Goal: Task Accomplishment & Management: Complete application form

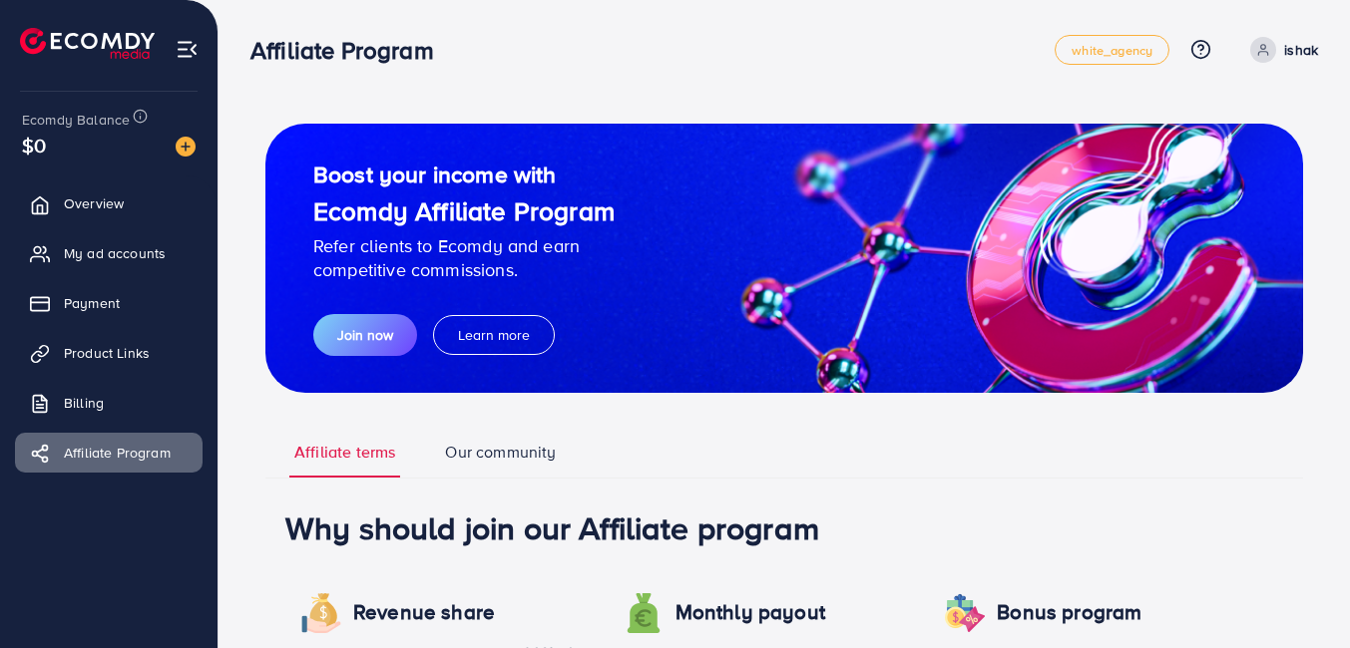
scroll to position [1086, 0]
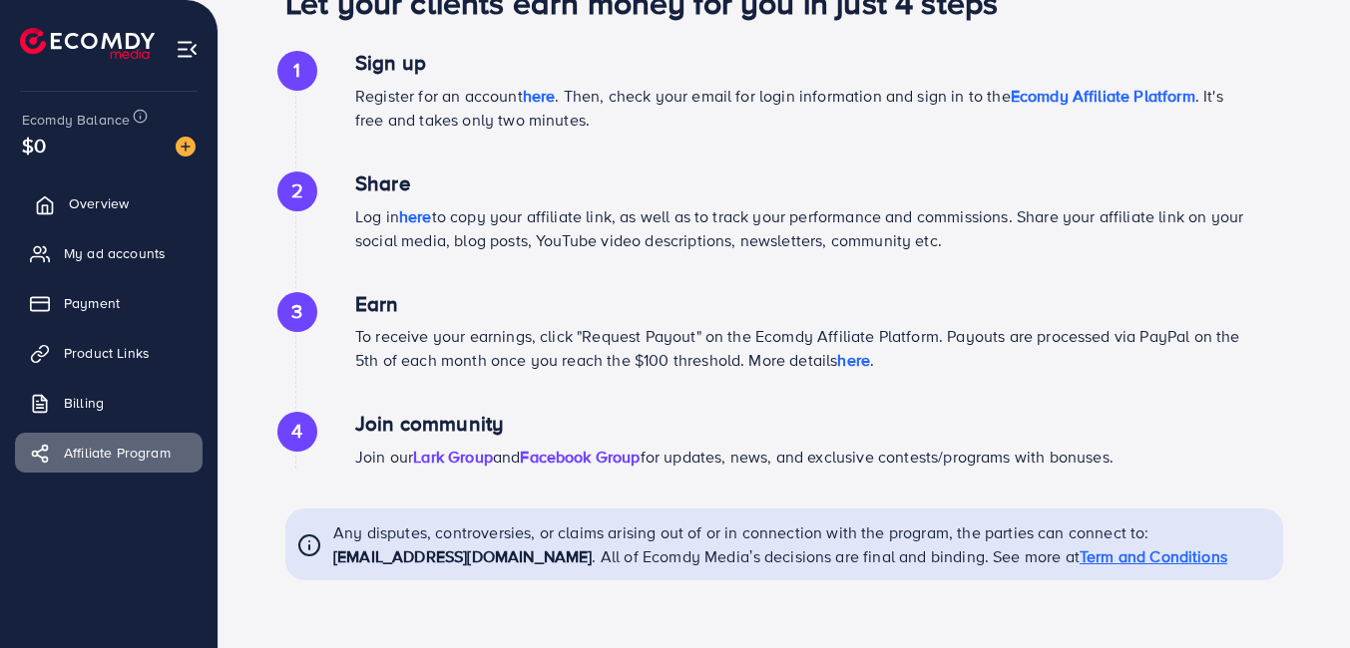
click at [63, 197] on link "Overview" at bounding box center [109, 204] width 188 height 40
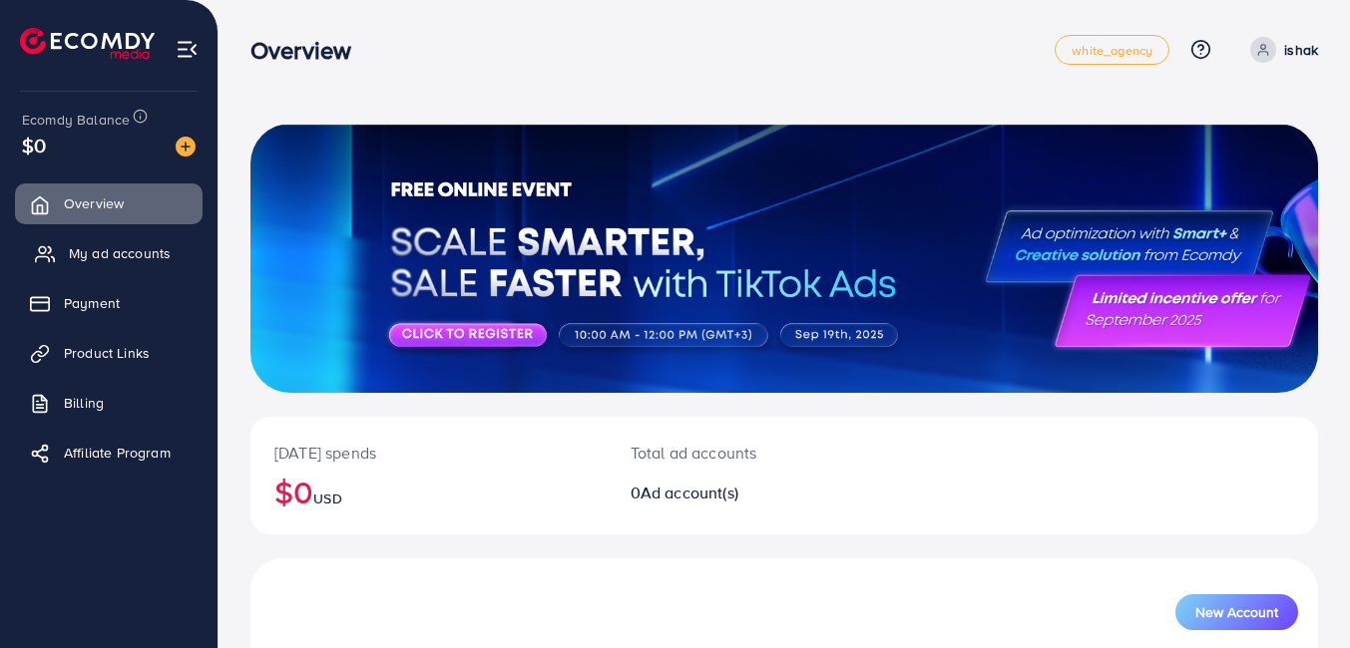
click at [89, 248] on span "My ad accounts" at bounding box center [120, 253] width 102 height 20
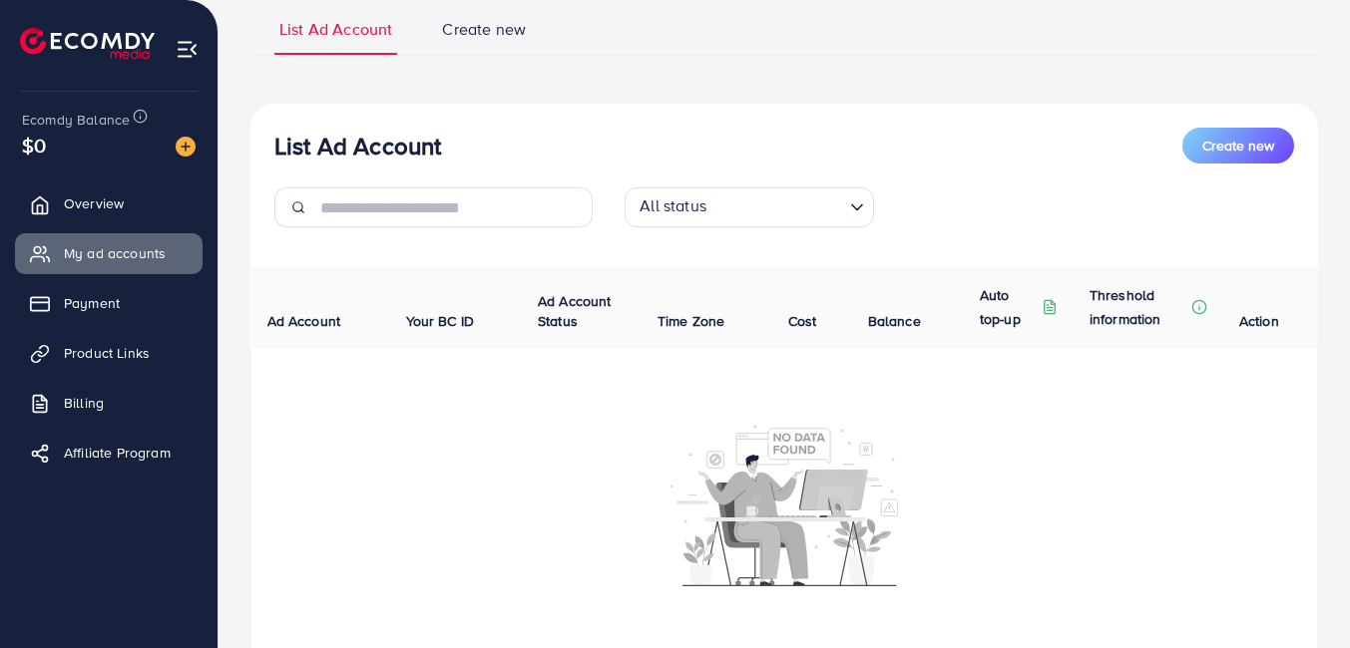
scroll to position [132, 0]
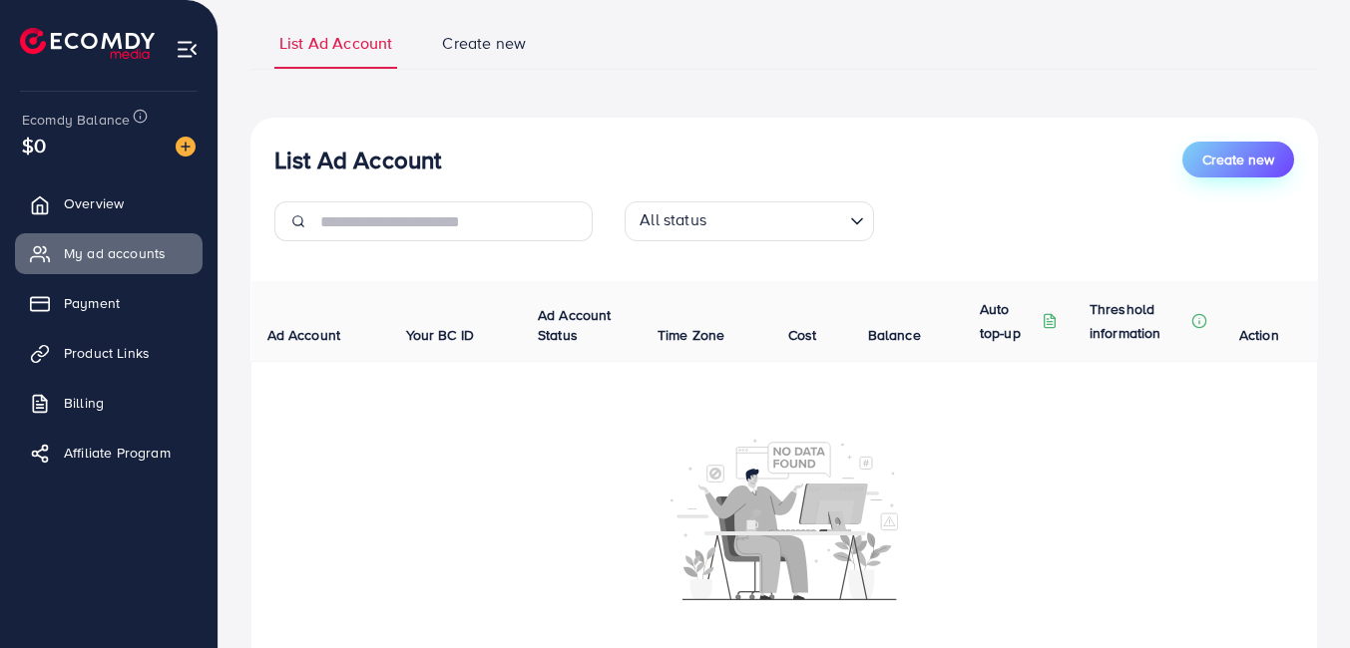
click at [1258, 168] on span "Create new" at bounding box center [1238, 160] width 72 height 20
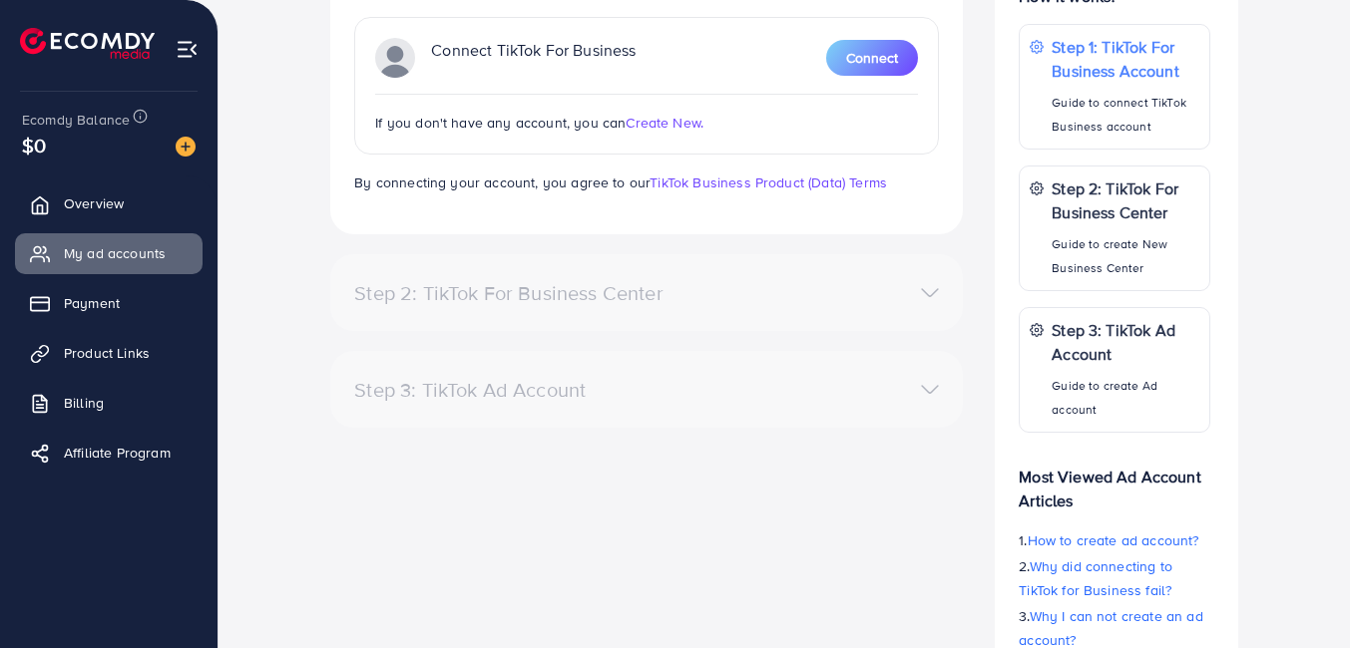
scroll to position [364, 0]
click at [693, 268] on div "Step 2: TikTok For Business Center Business Center is a powerful business manag…" at bounding box center [646, 293] width 632 height 77
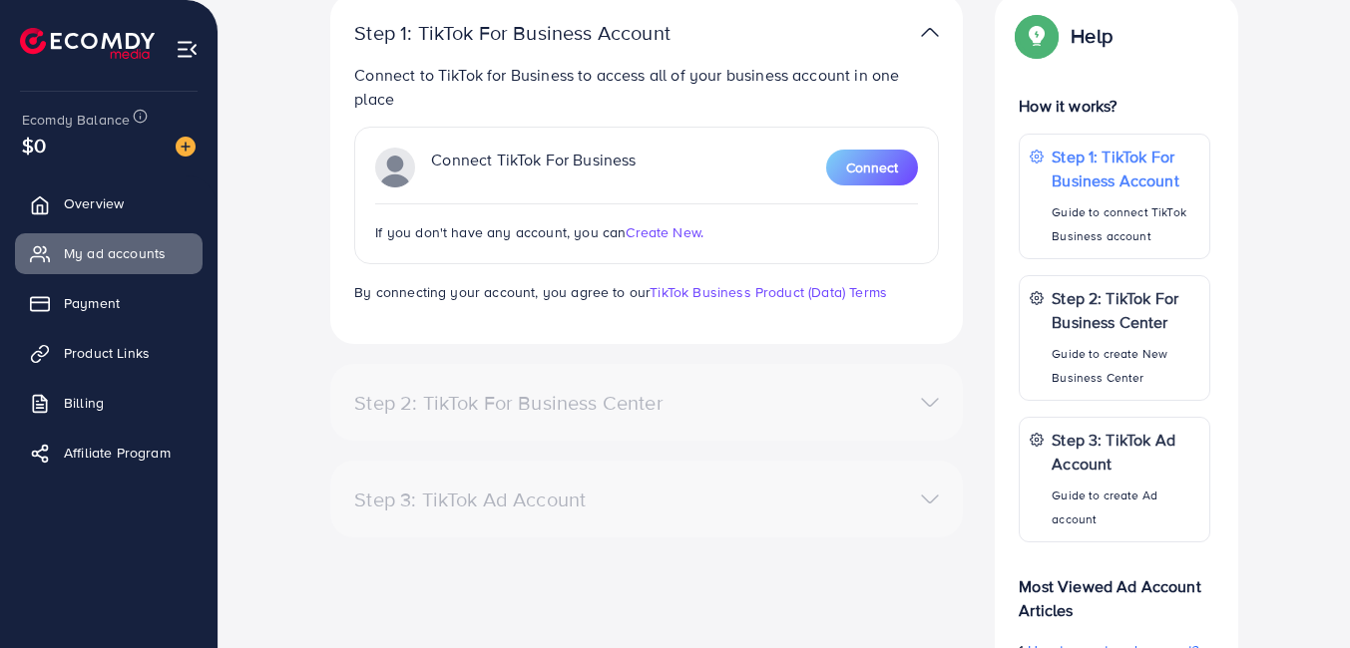
scroll to position [498, 0]
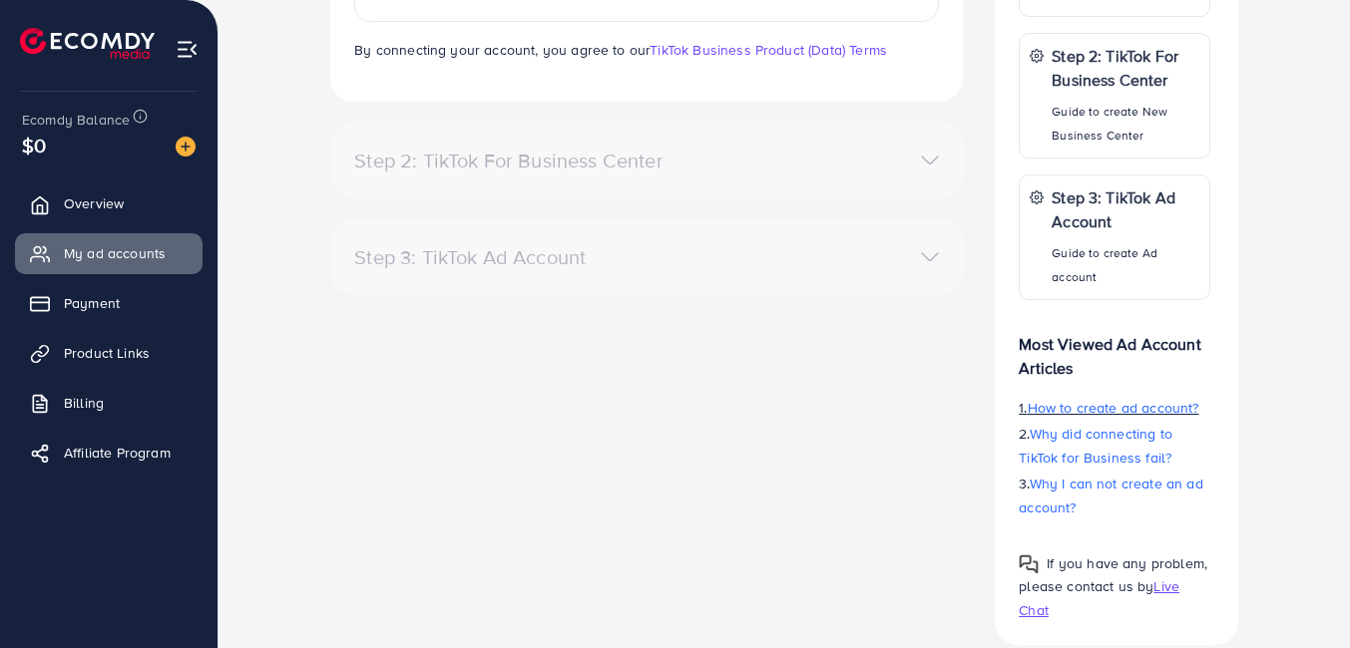
click at [1108, 409] on span "How to create ad account?" at bounding box center [1113, 408] width 172 height 20
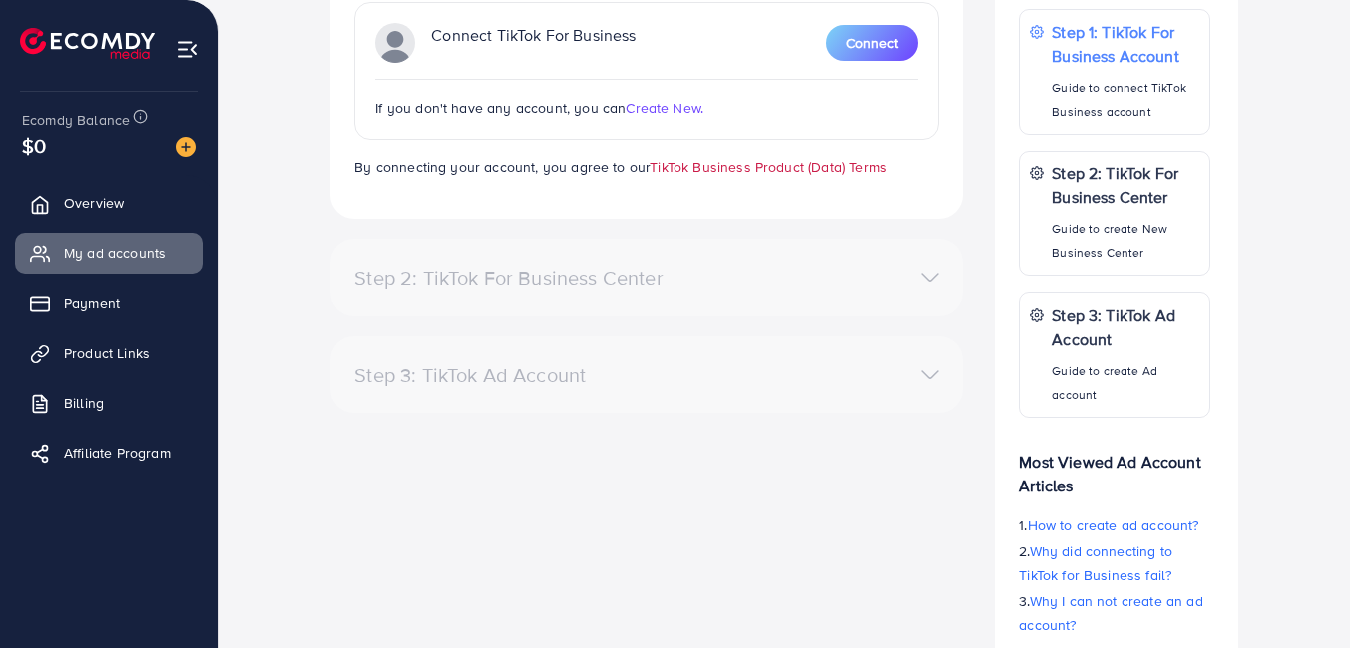
scroll to position [311, 0]
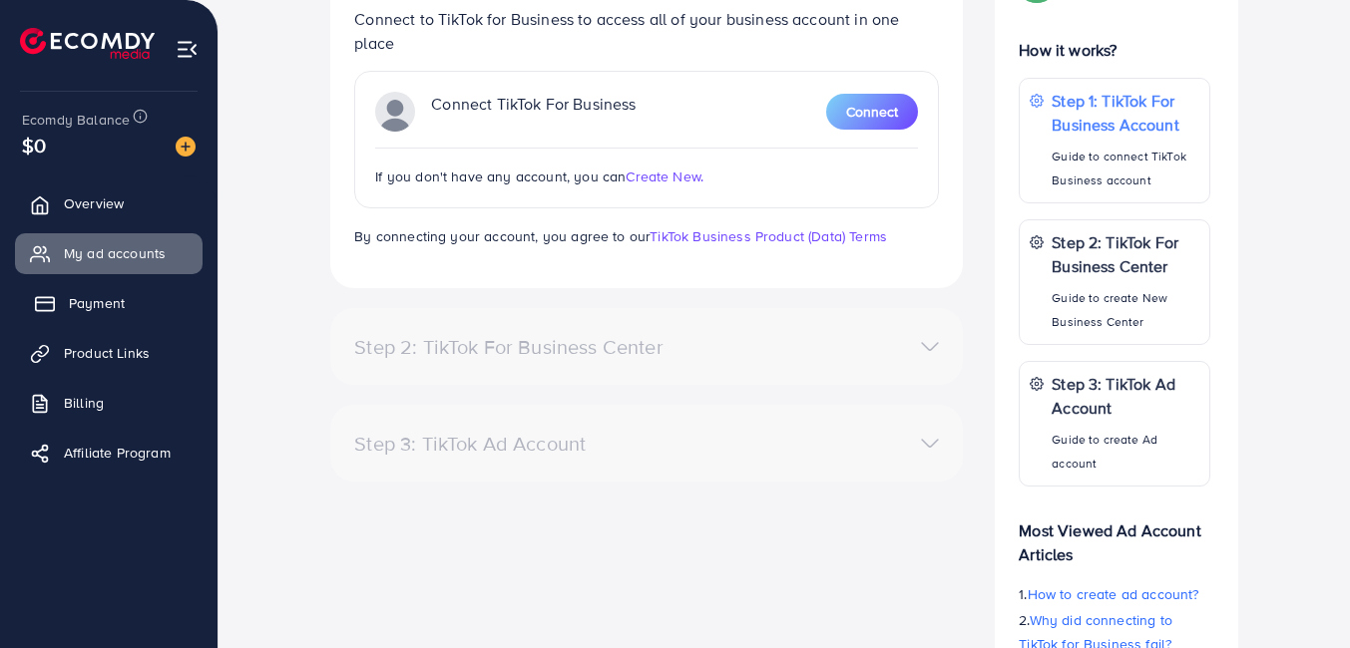
click at [96, 311] on span "Payment" at bounding box center [97, 303] width 56 height 20
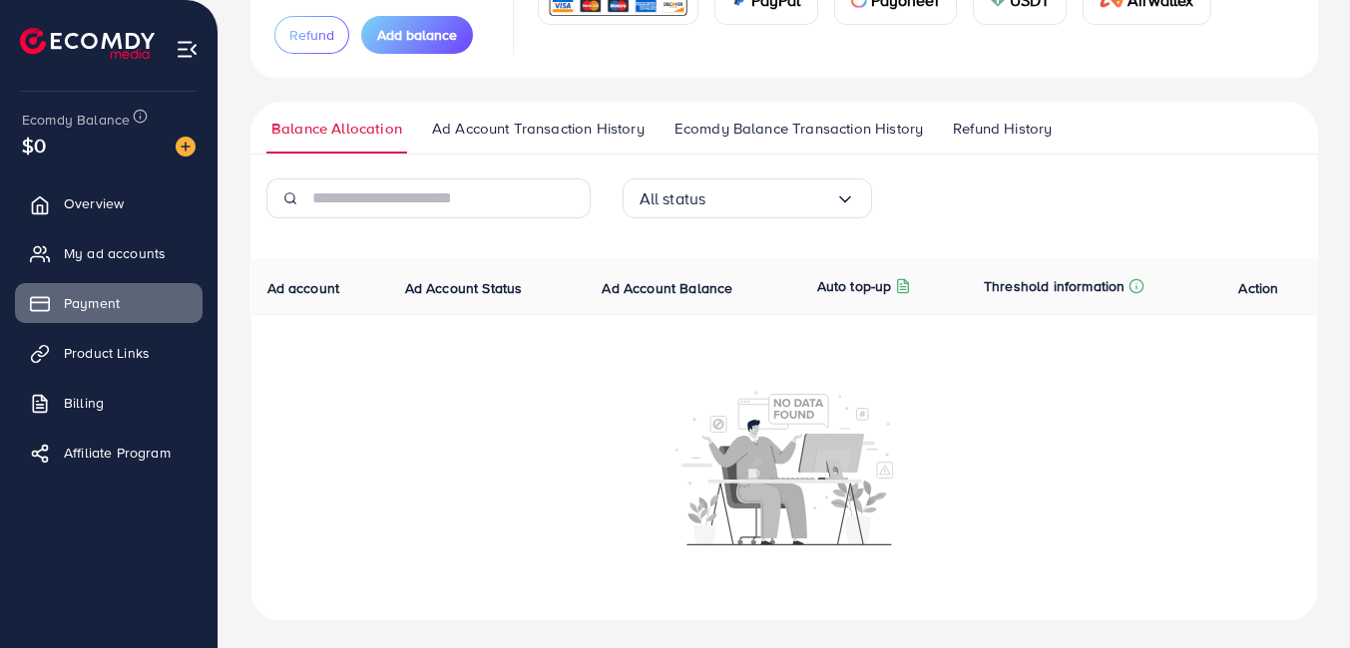
scroll to position [217, 0]
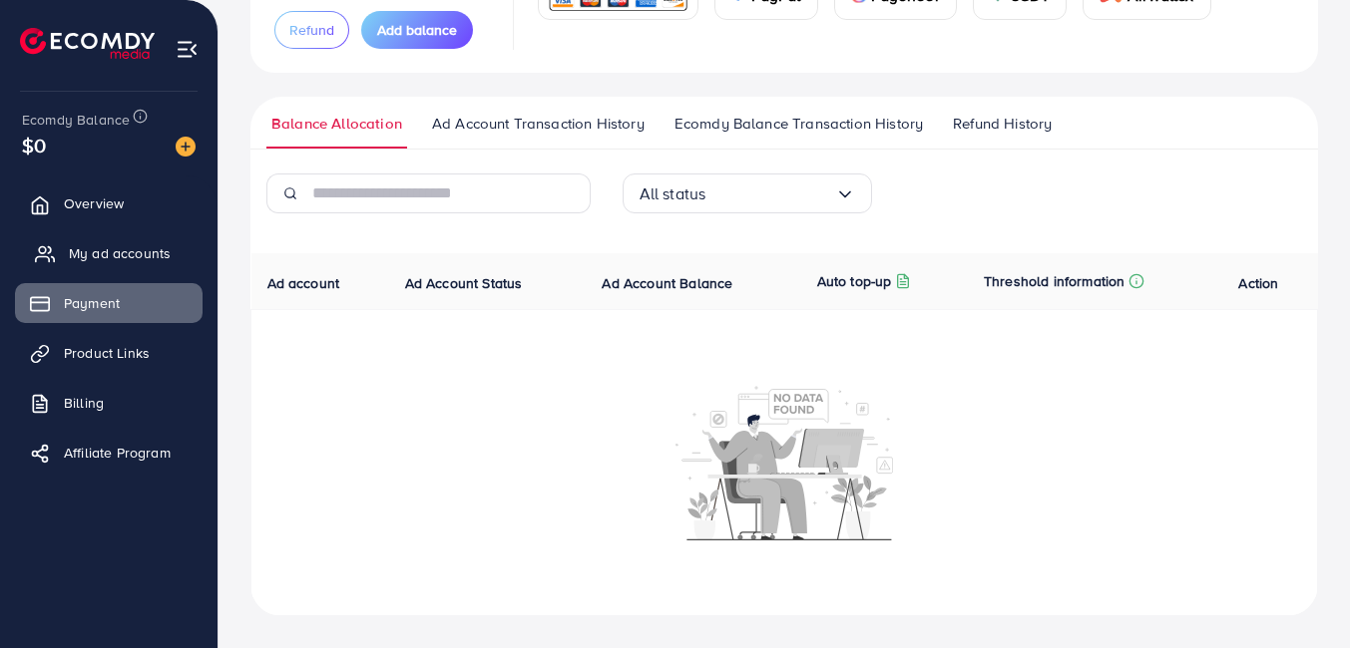
click at [145, 270] on link "My ad accounts" at bounding box center [109, 253] width 188 height 40
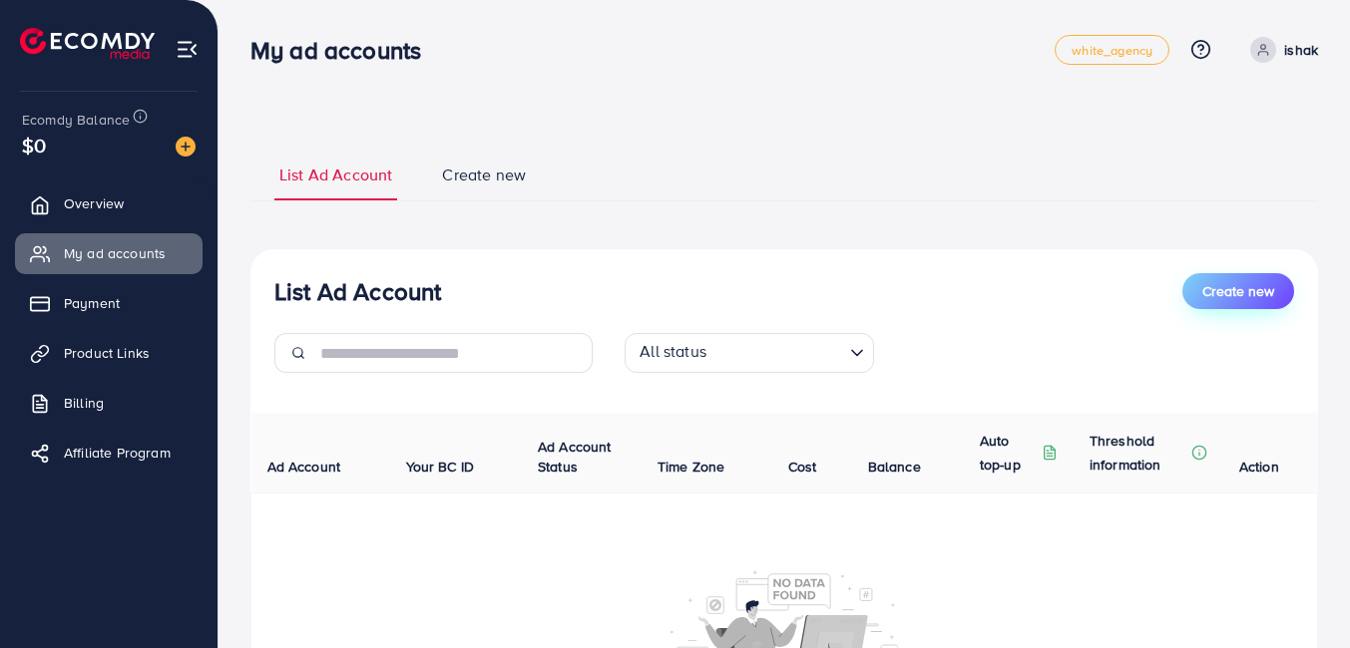
click at [1207, 297] on span "Create new" at bounding box center [1238, 291] width 72 height 20
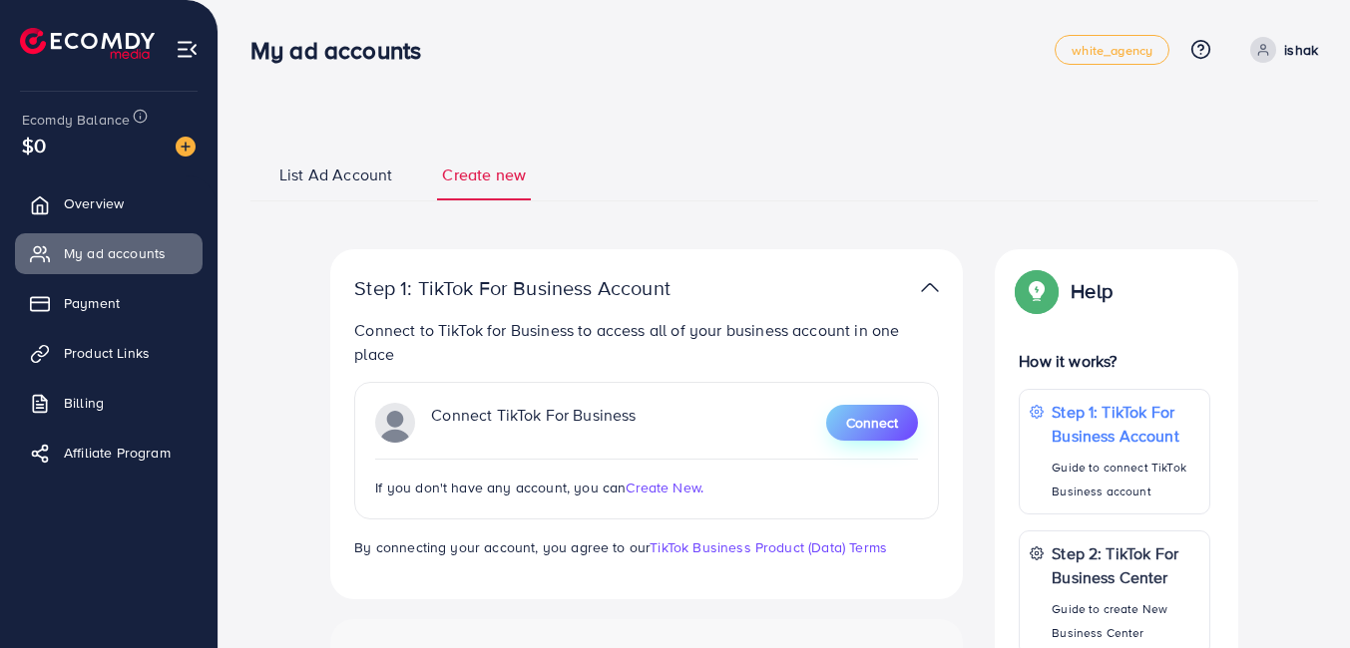
click at [893, 428] on span "Connect" at bounding box center [872, 423] width 52 height 20
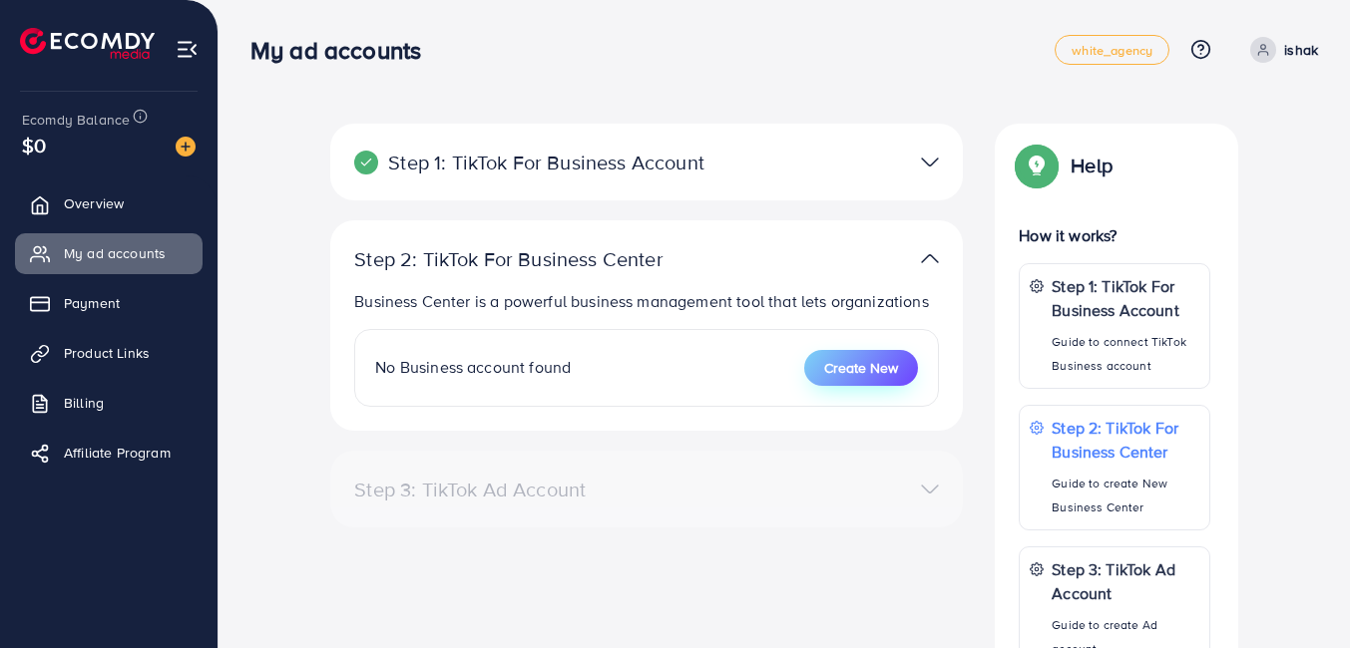
click at [836, 384] on button "Create New" at bounding box center [861, 368] width 114 height 36
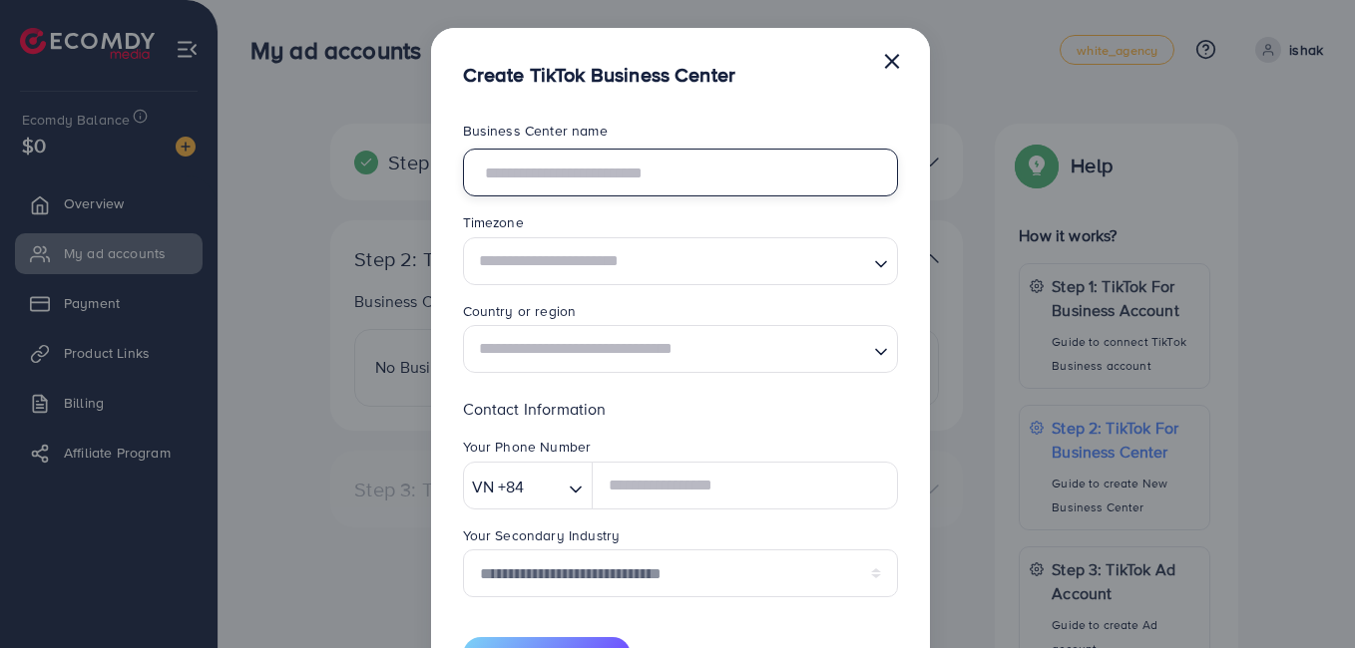
click at [659, 197] on input "text" at bounding box center [680, 173] width 435 height 48
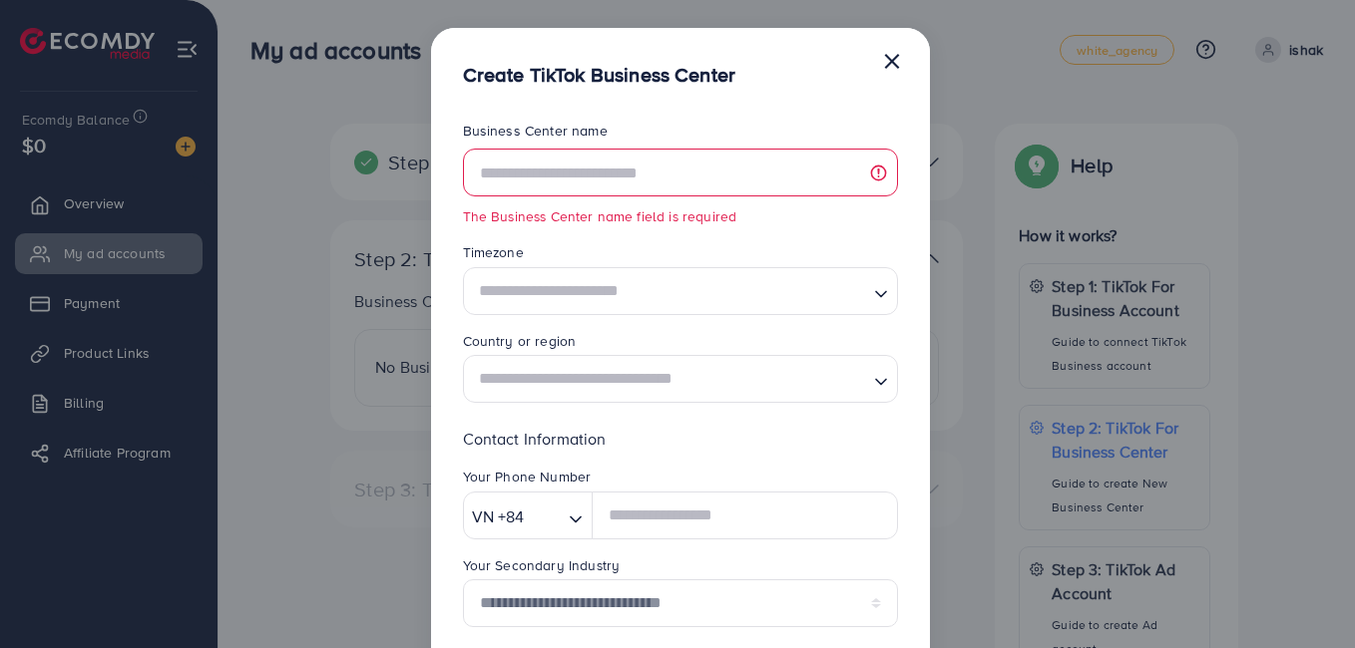
click at [733, 137] on legend "Business Center name" at bounding box center [680, 135] width 435 height 28
click at [883, 66] on button "×" at bounding box center [892, 60] width 20 height 40
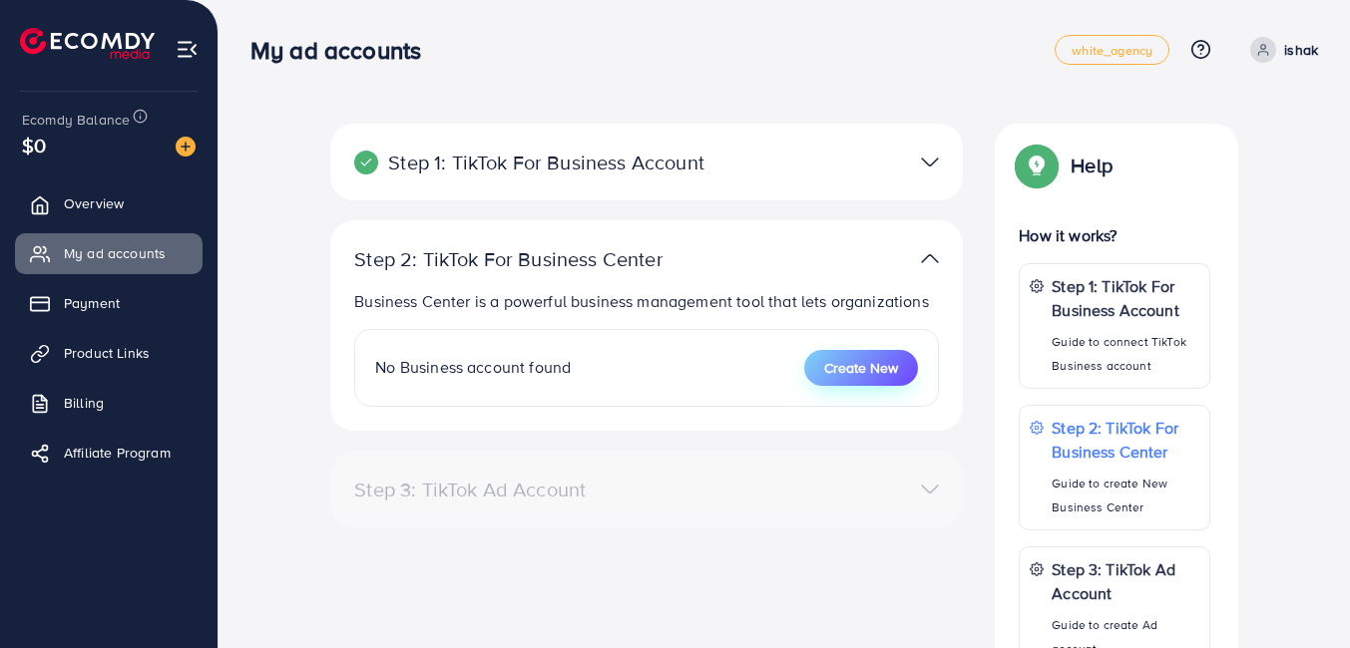
click at [856, 373] on span "Create New" at bounding box center [861, 368] width 74 height 20
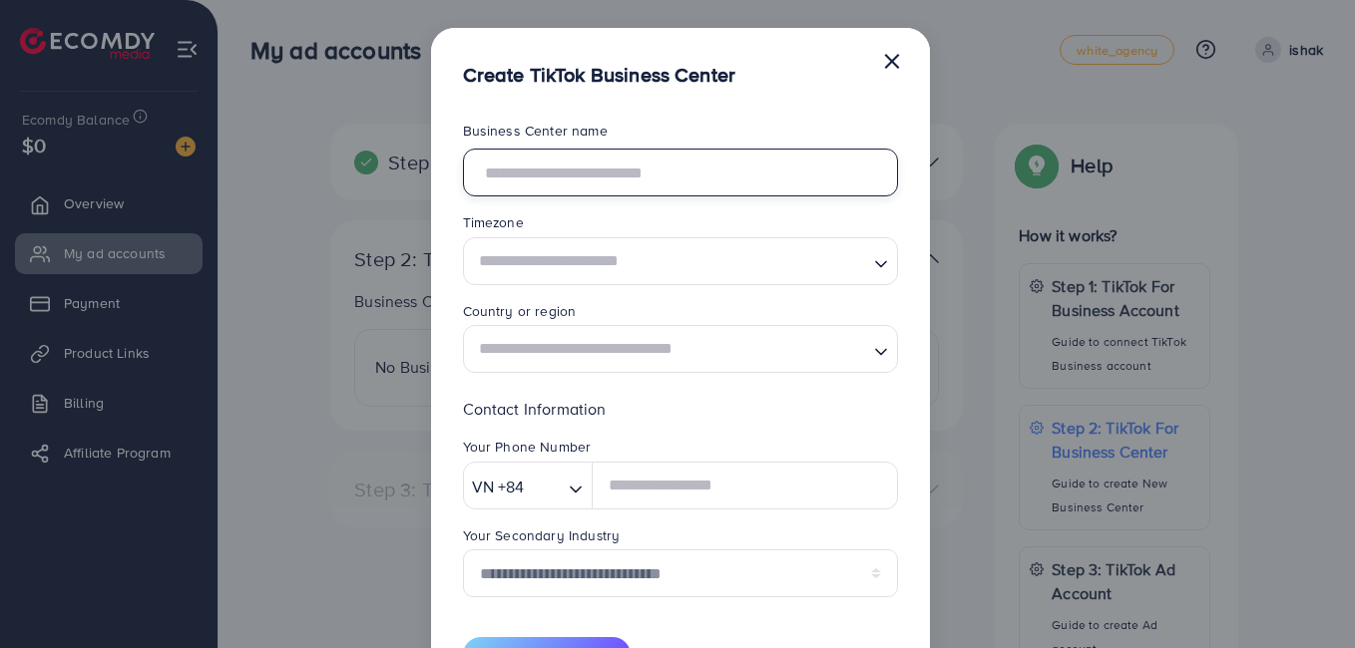
click at [606, 183] on input "text" at bounding box center [680, 173] width 435 height 48
type input "**********"
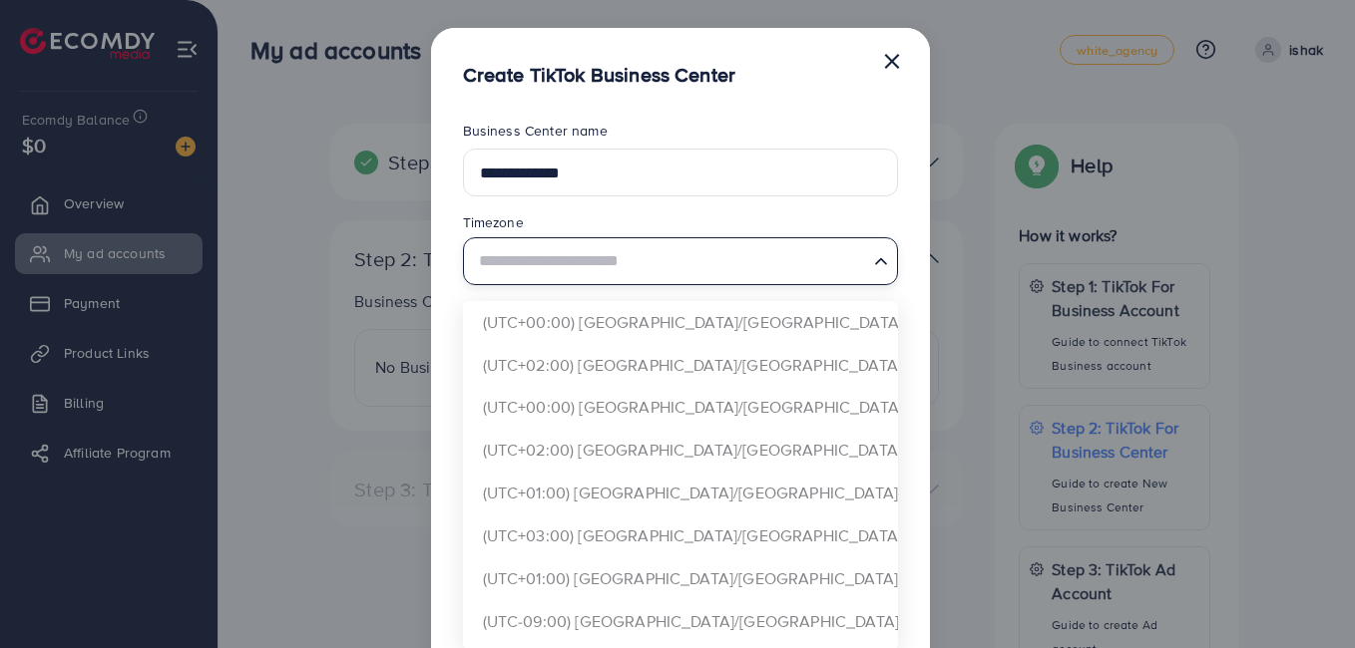
click at [579, 251] on input "Search for option" at bounding box center [669, 260] width 394 height 37
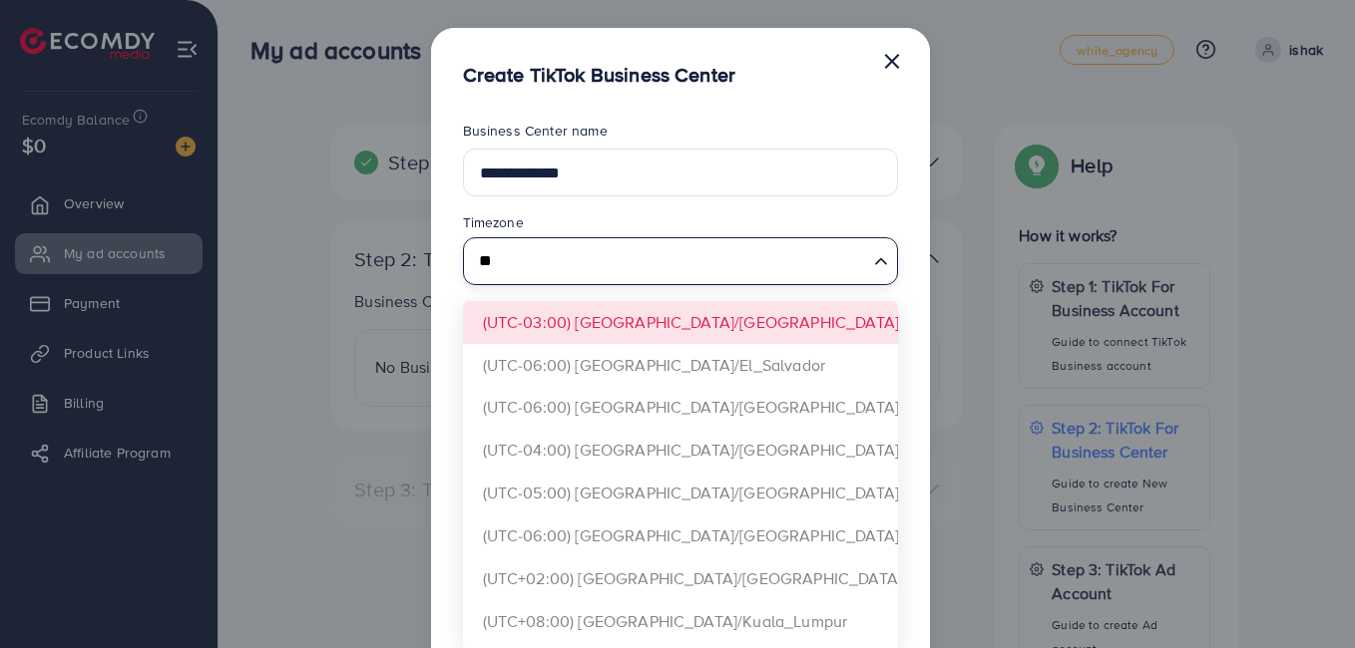
type input "*"
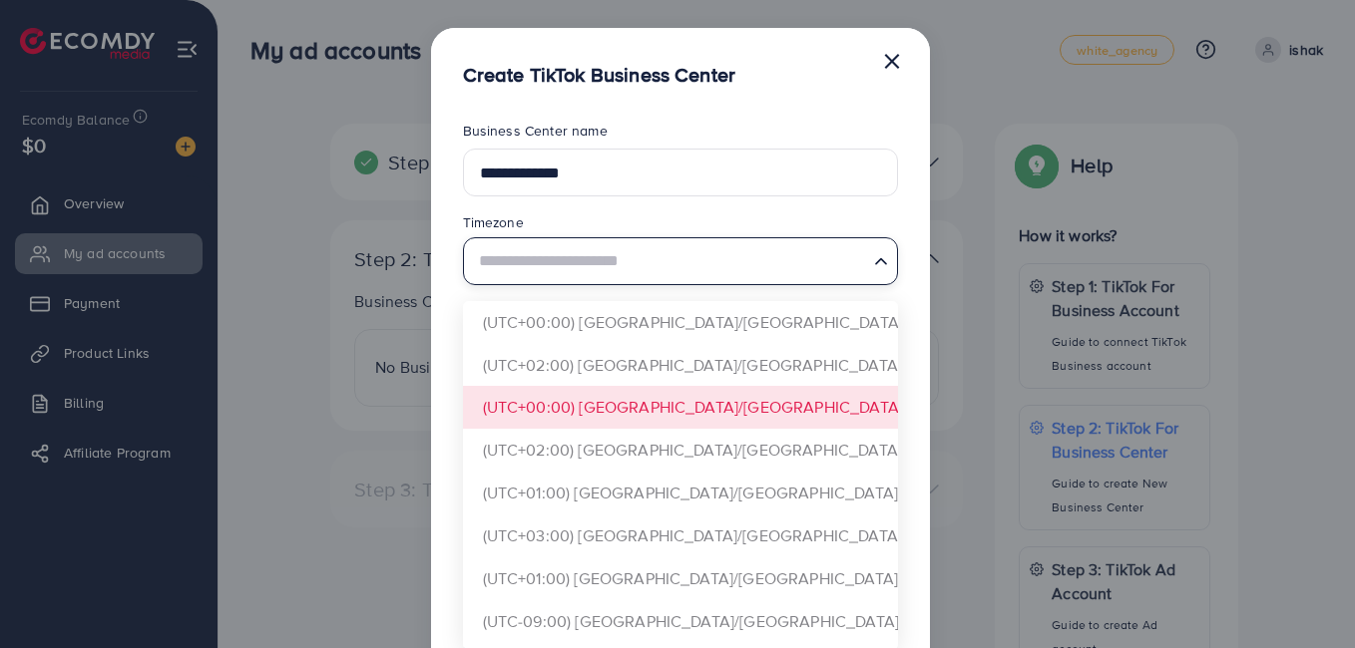
click at [620, 405] on form "**********" at bounding box center [680, 397] width 435 height 553
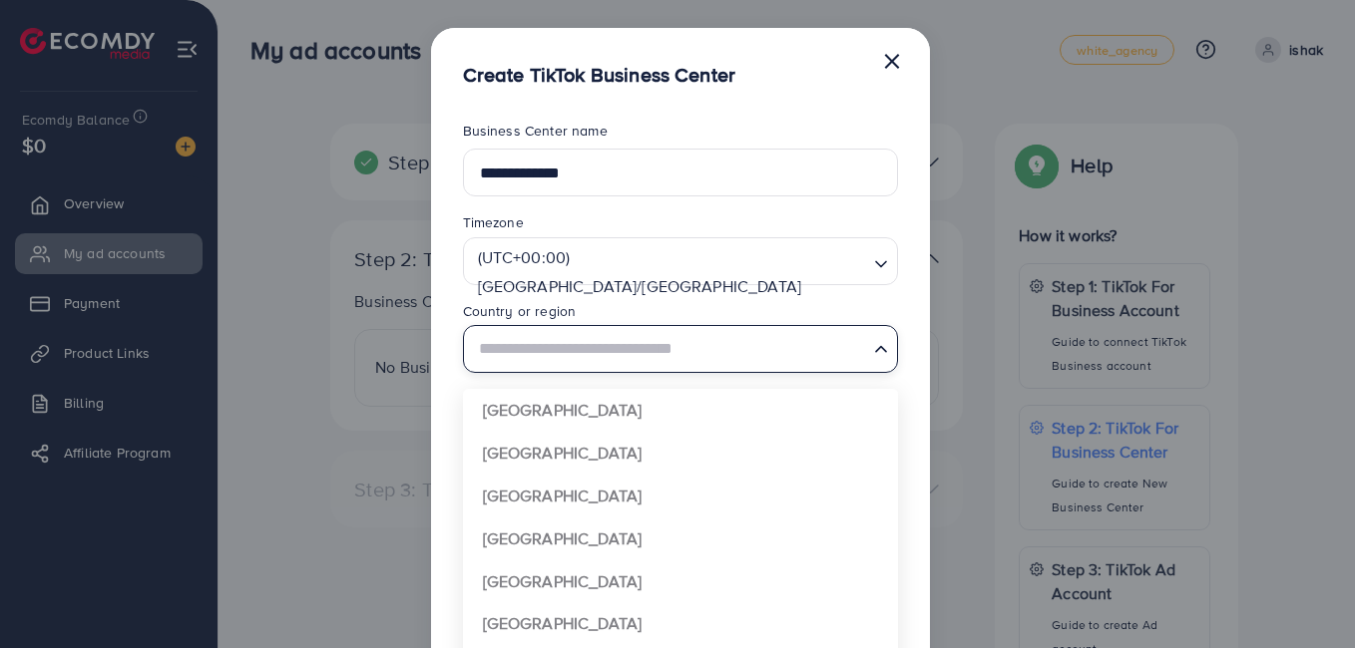
click at [614, 362] on input "Search for option" at bounding box center [669, 349] width 394 height 37
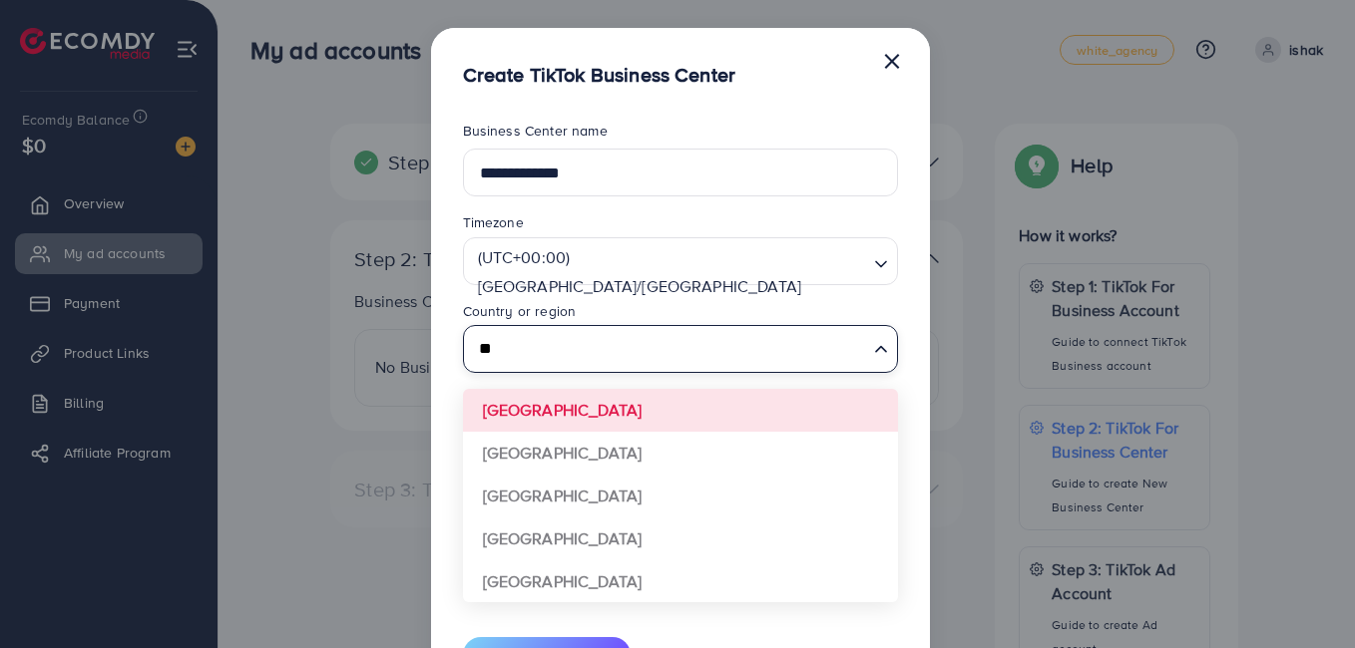
type input "*"
type input "**"
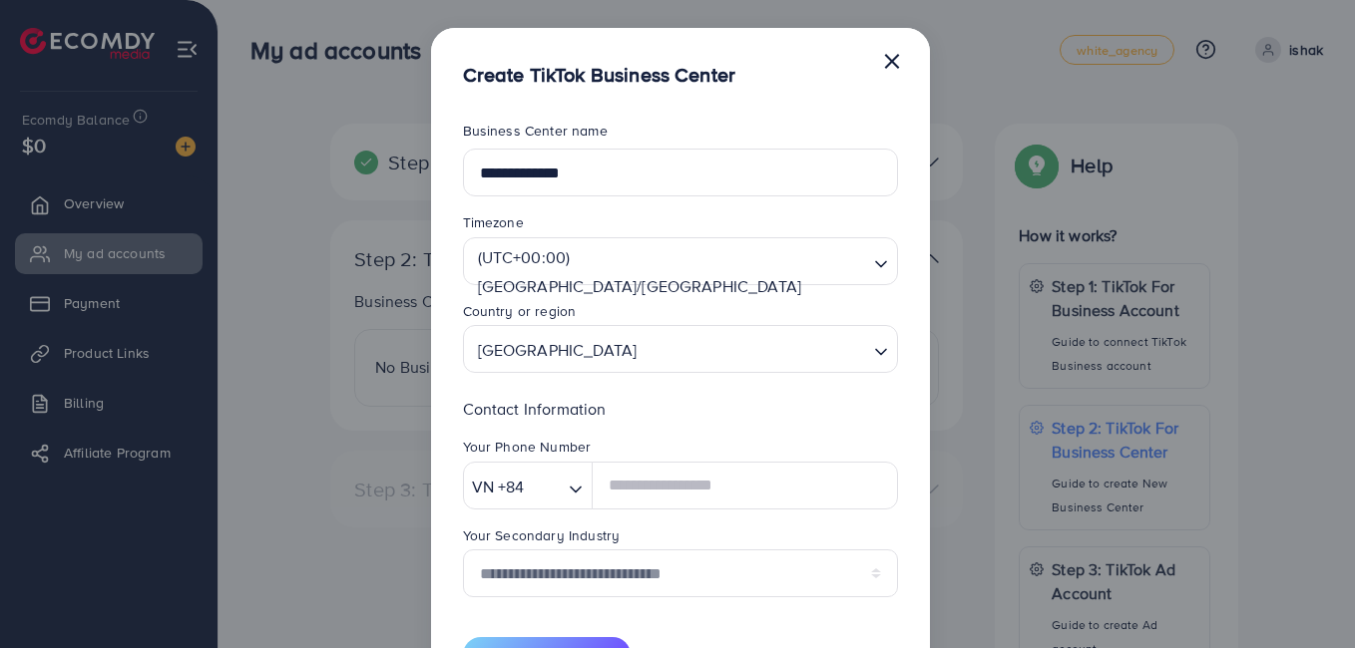
click at [563, 407] on form "**********" at bounding box center [680, 397] width 435 height 553
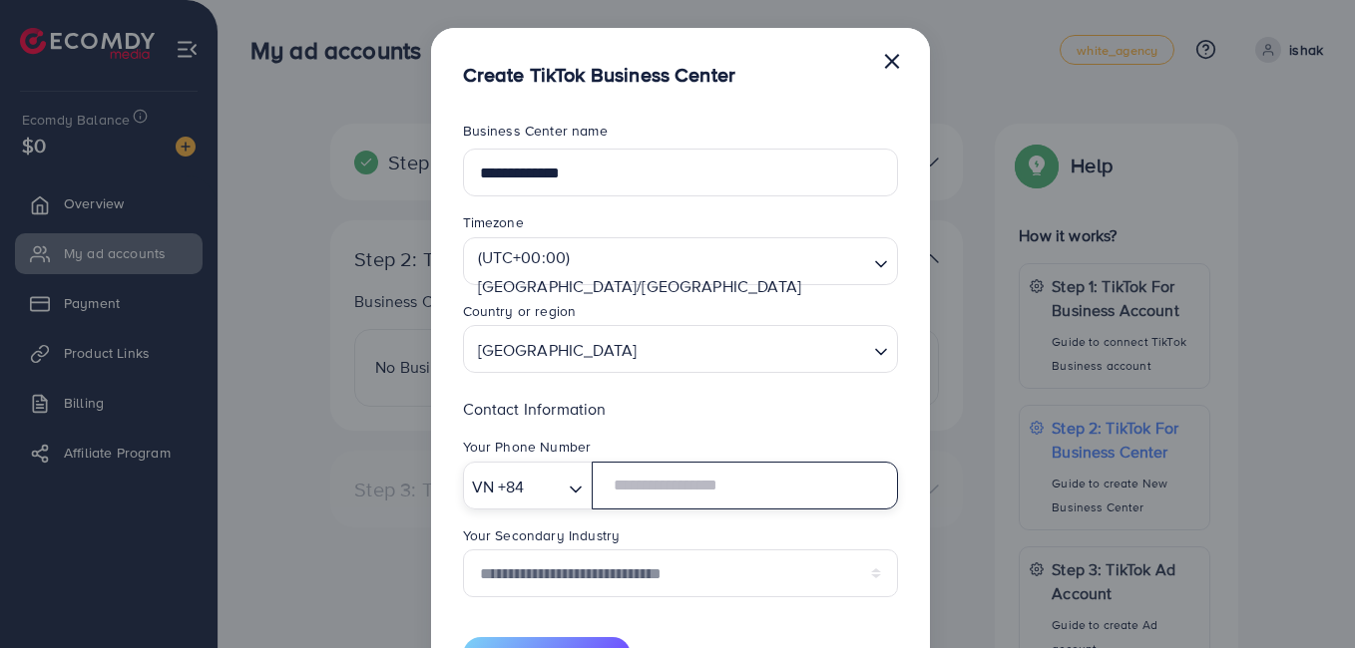
click at [676, 503] on input "text" at bounding box center [743, 486] width 305 height 48
click at [545, 500] on input "Search for option" at bounding box center [545, 487] width 31 height 31
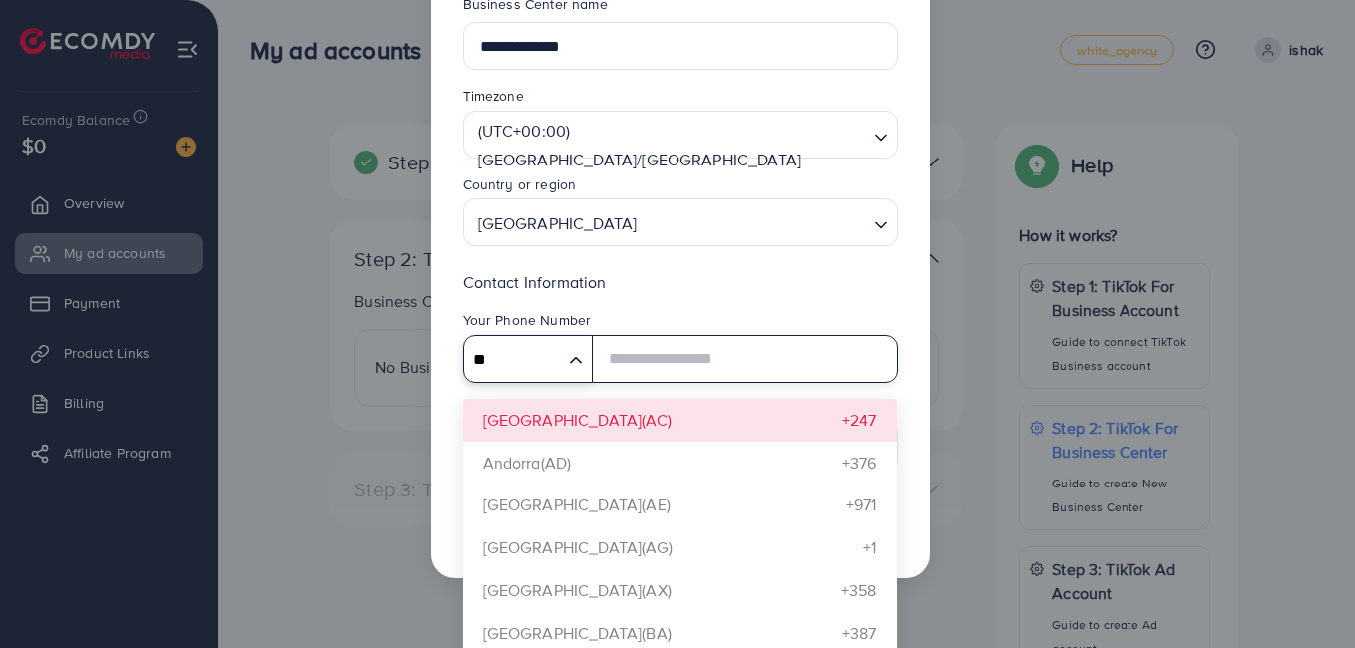
scroll to position [85, 0]
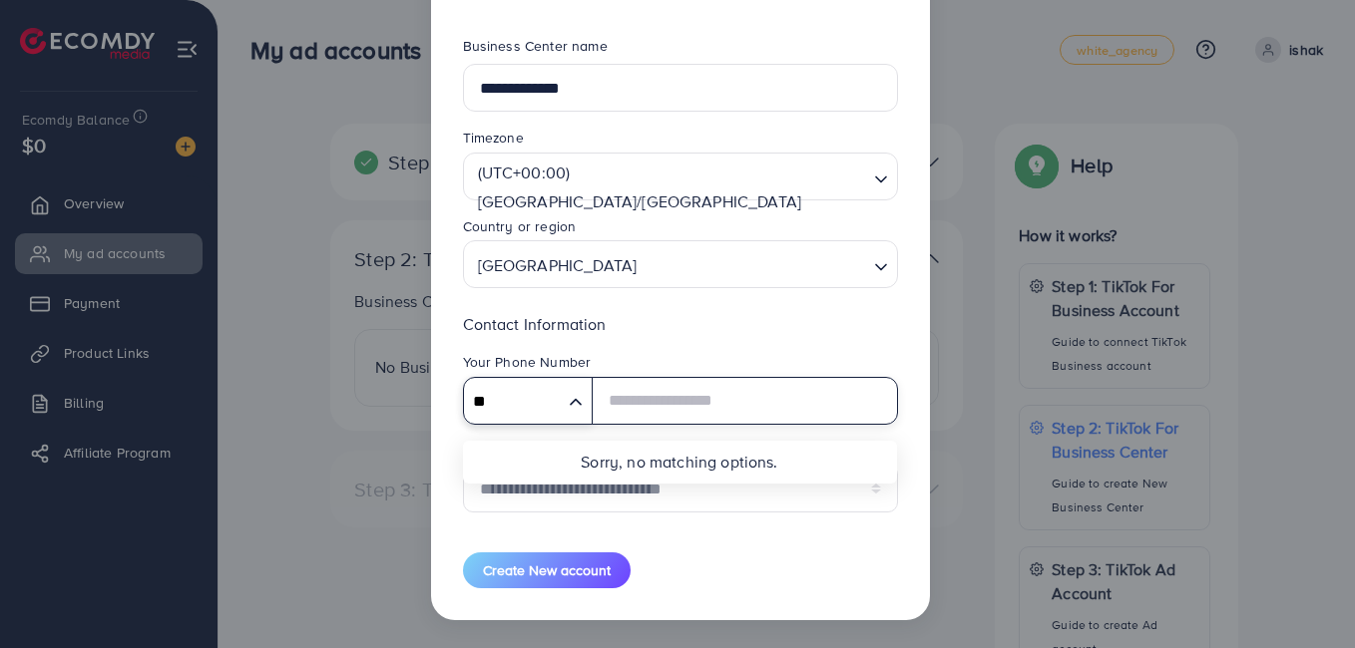
type input "*"
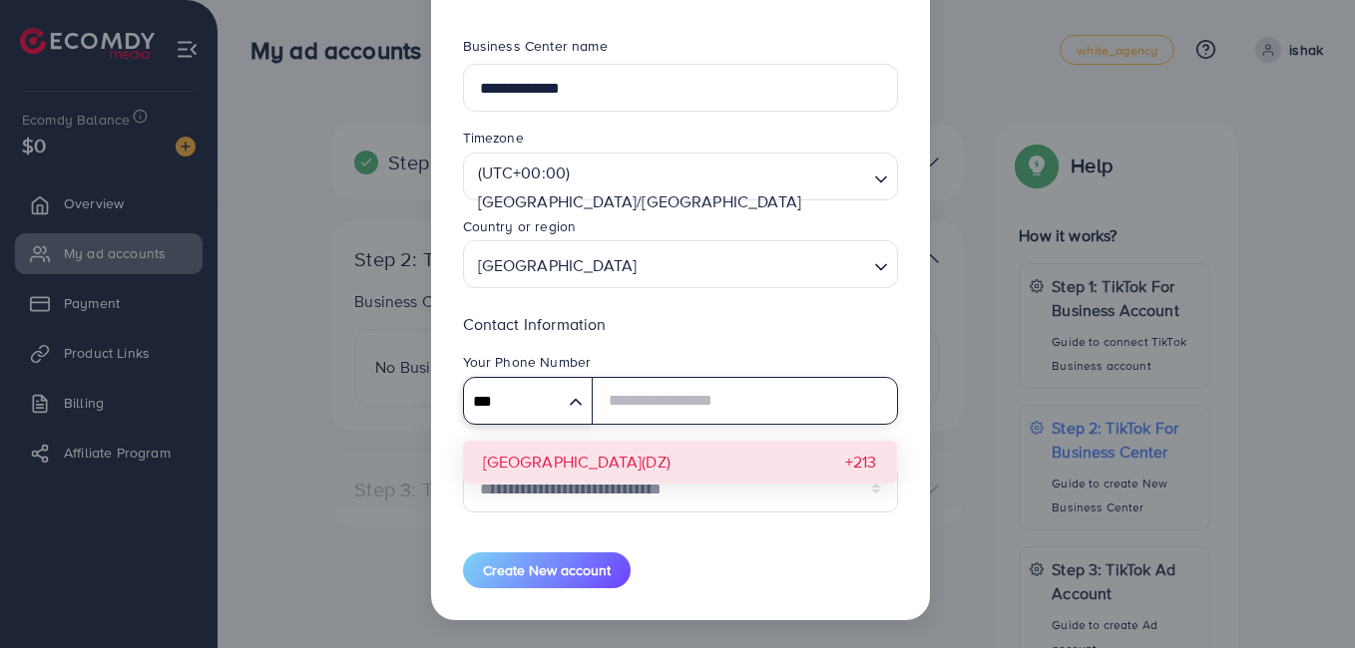
type input "***"
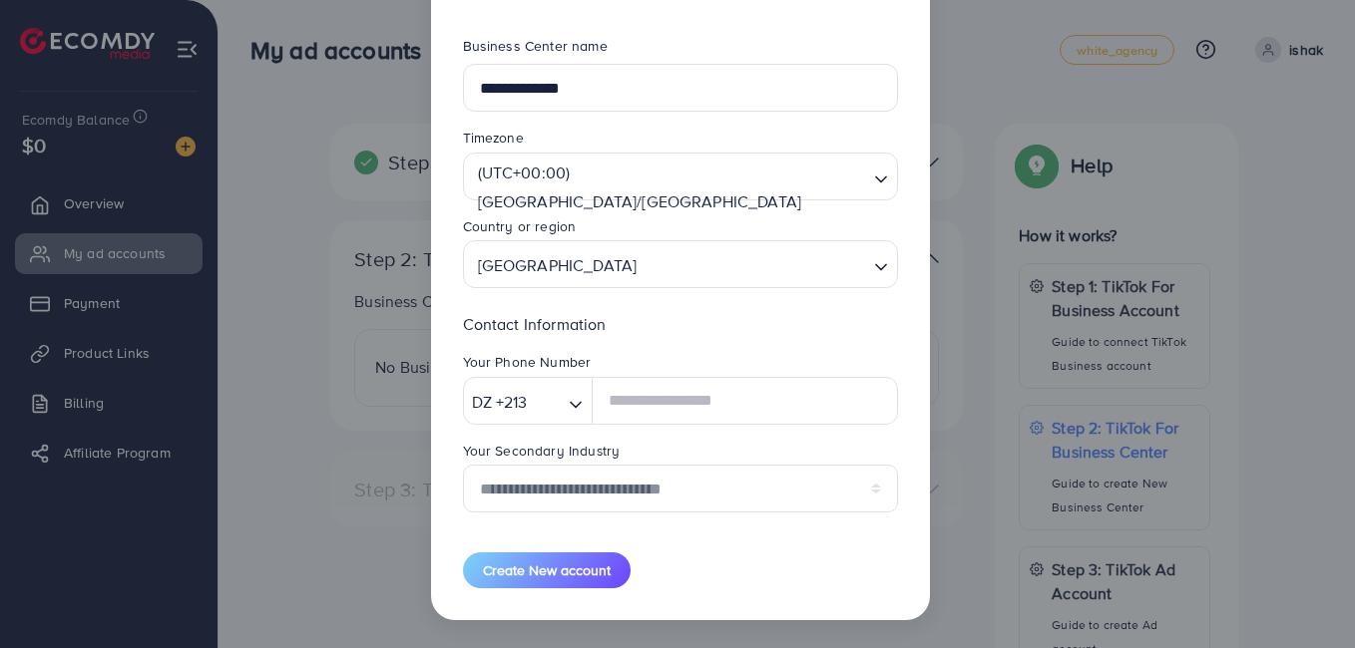
click at [526, 470] on div "**********" at bounding box center [680, 420] width 435 height 216
click at [625, 408] on input "text" at bounding box center [743, 401] width 305 height 48
type input "*********"
click at [648, 494] on select "**********" at bounding box center [680, 489] width 435 height 48
select select "******"
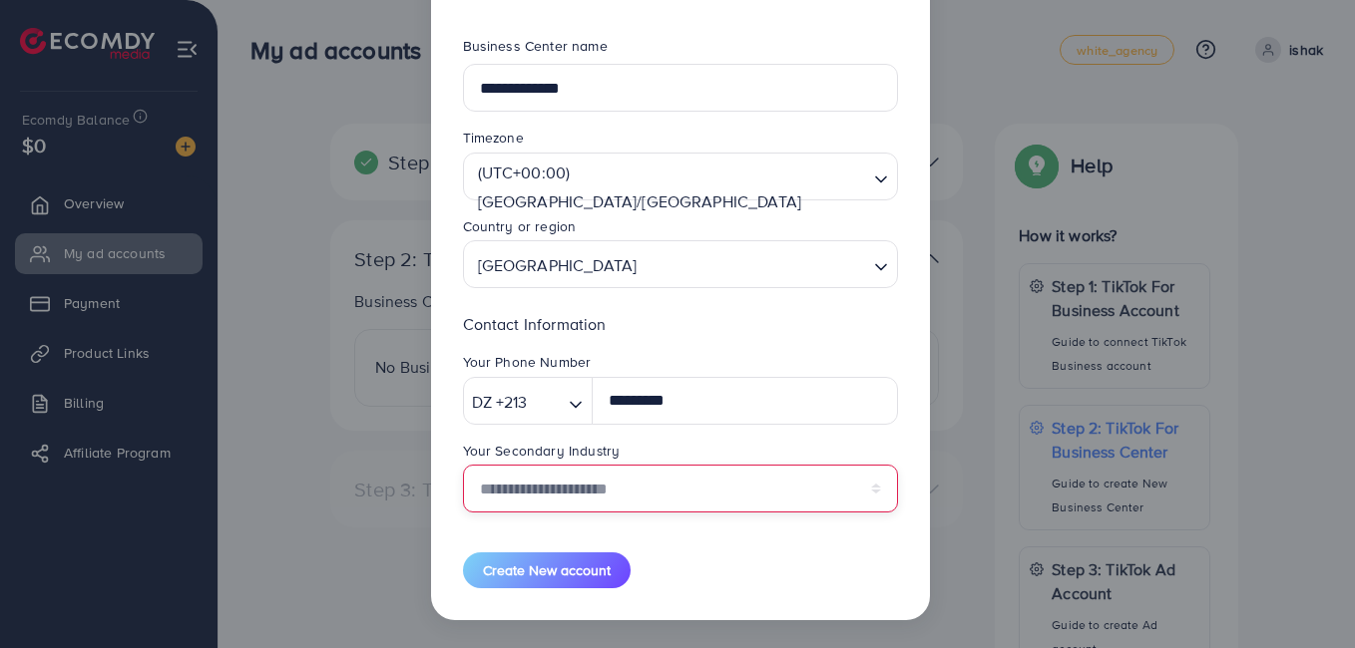
click at [463, 465] on select "**********" at bounding box center [680, 489] width 435 height 48
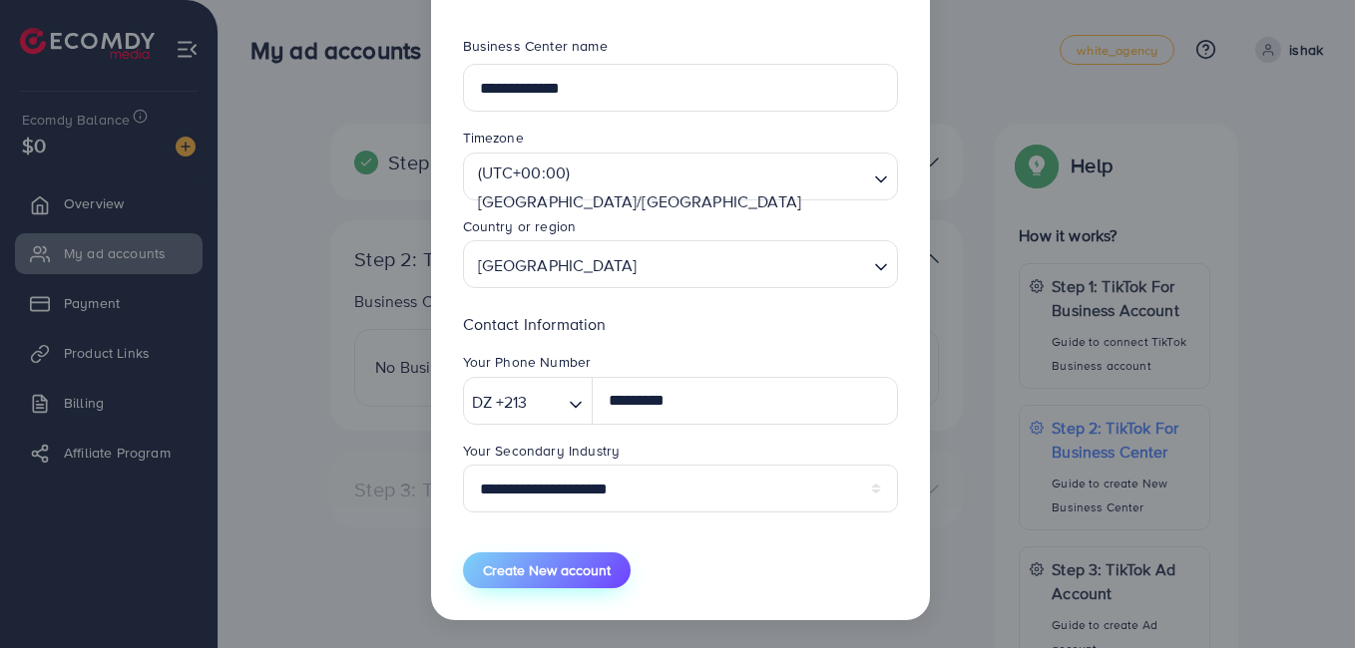
click at [574, 560] on button "Create New account" at bounding box center [547, 571] width 168 height 36
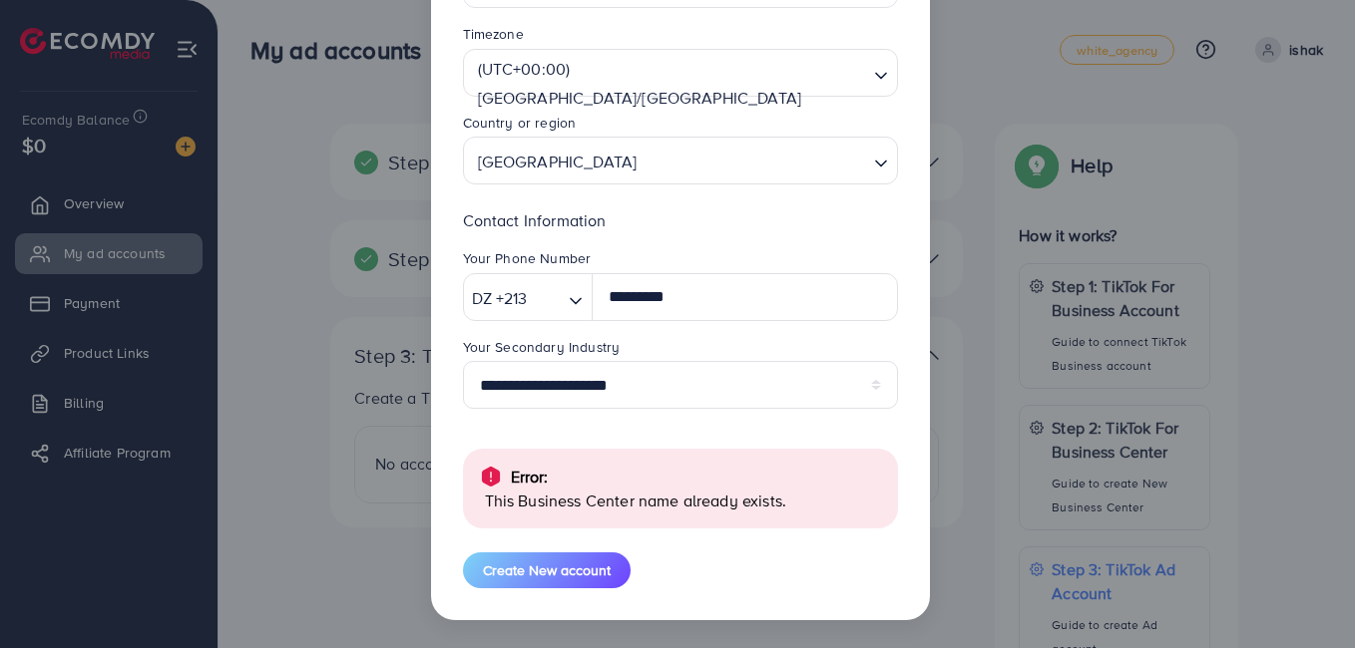
scroll to position [189, 0]
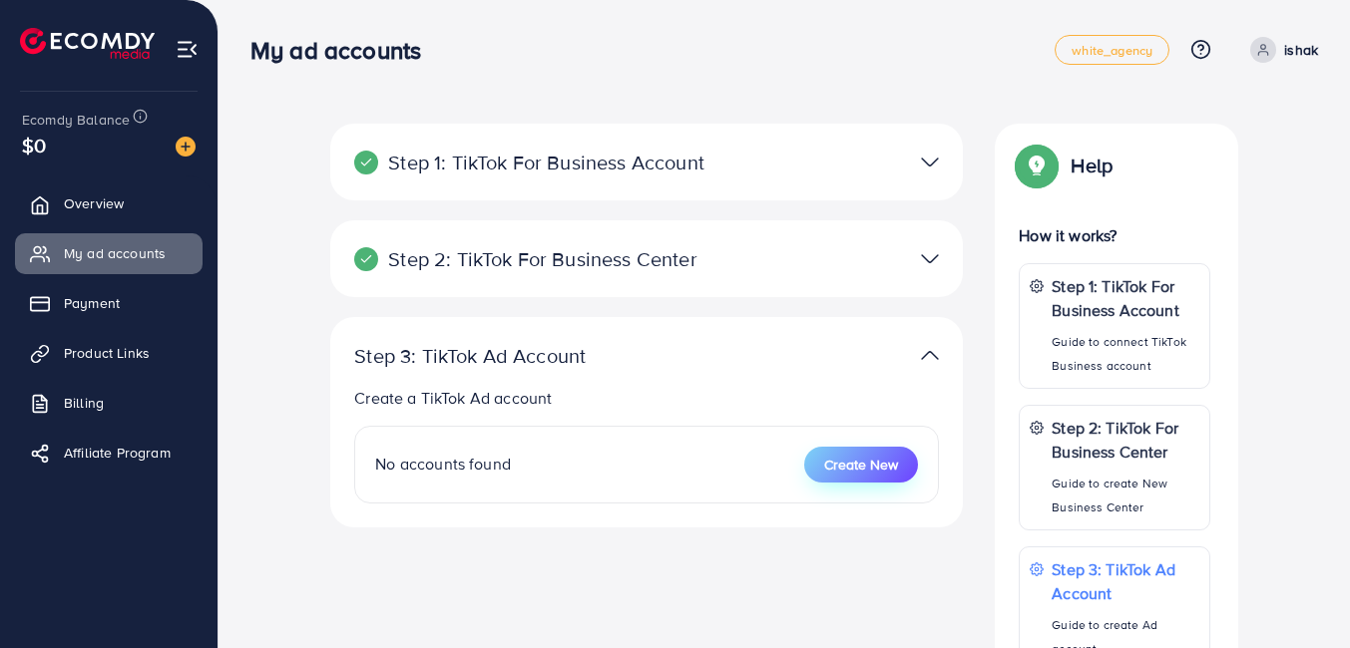
click at [878, 461] on span "Create New" at bounding box center [861, 465] width 74 height 20
select select
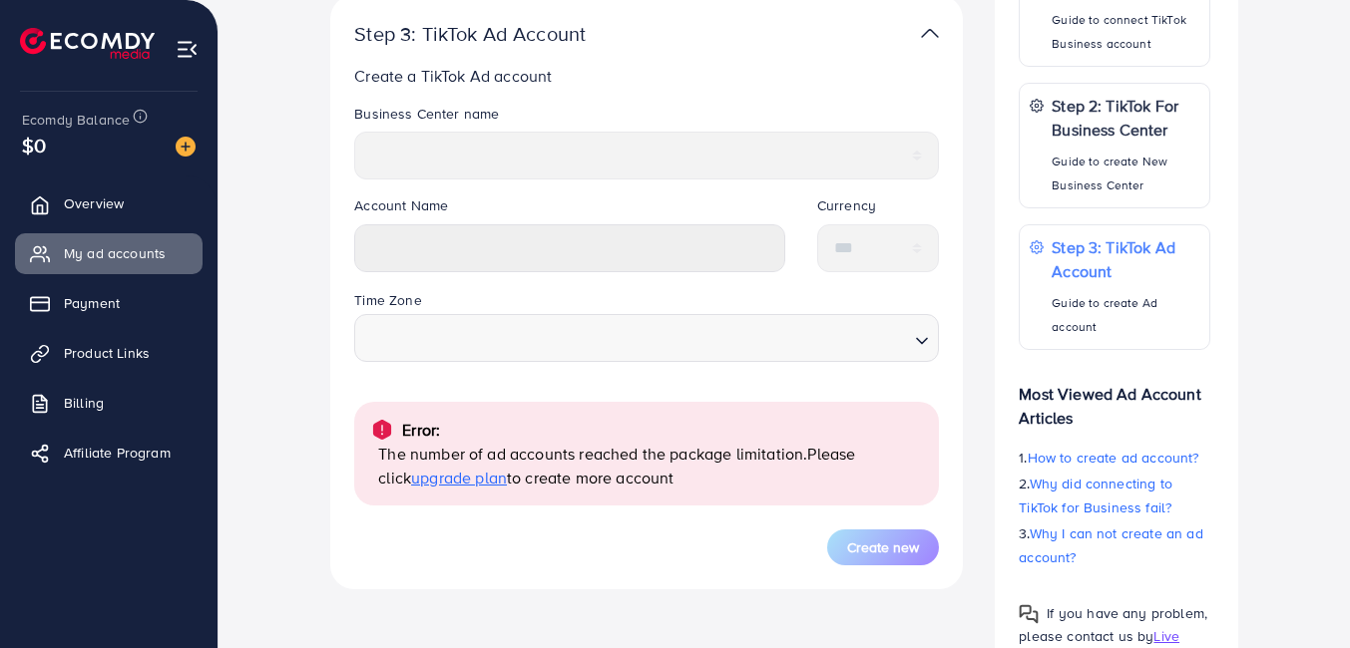
scroll to position [401, 0]
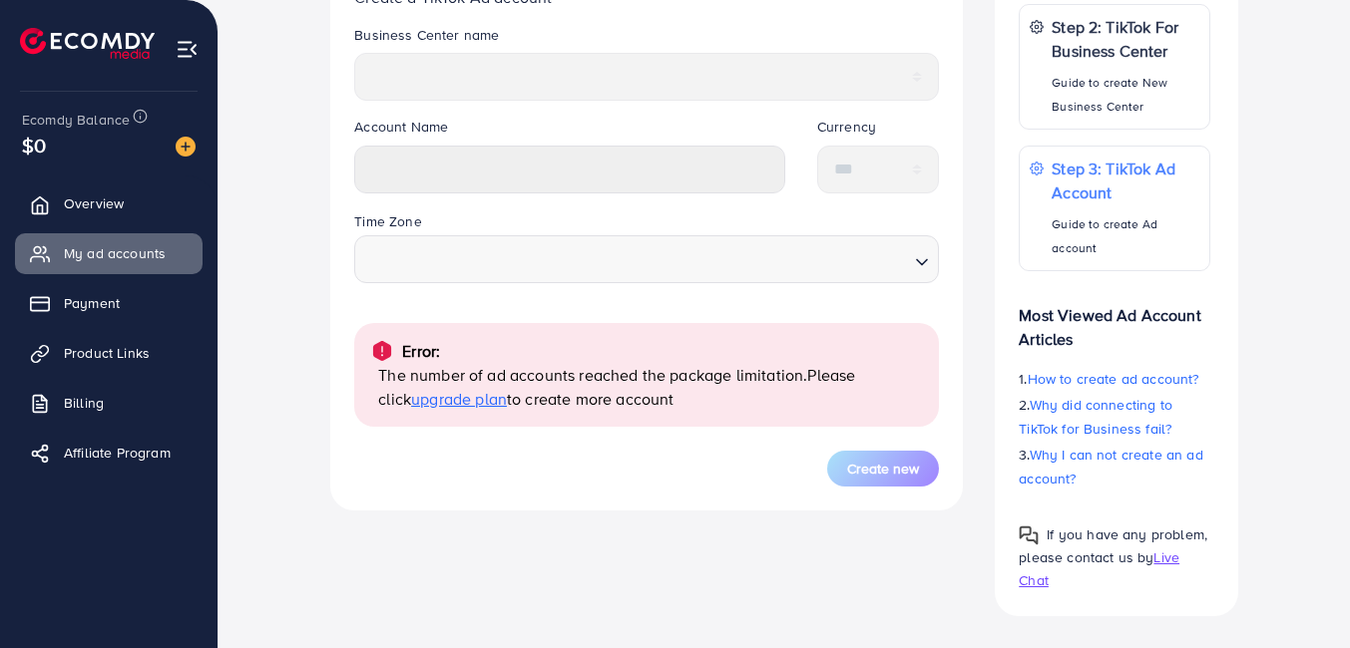
click at [435, 395] on span "upgrade plan" at bounding box center [459, 399] width 96 height 22
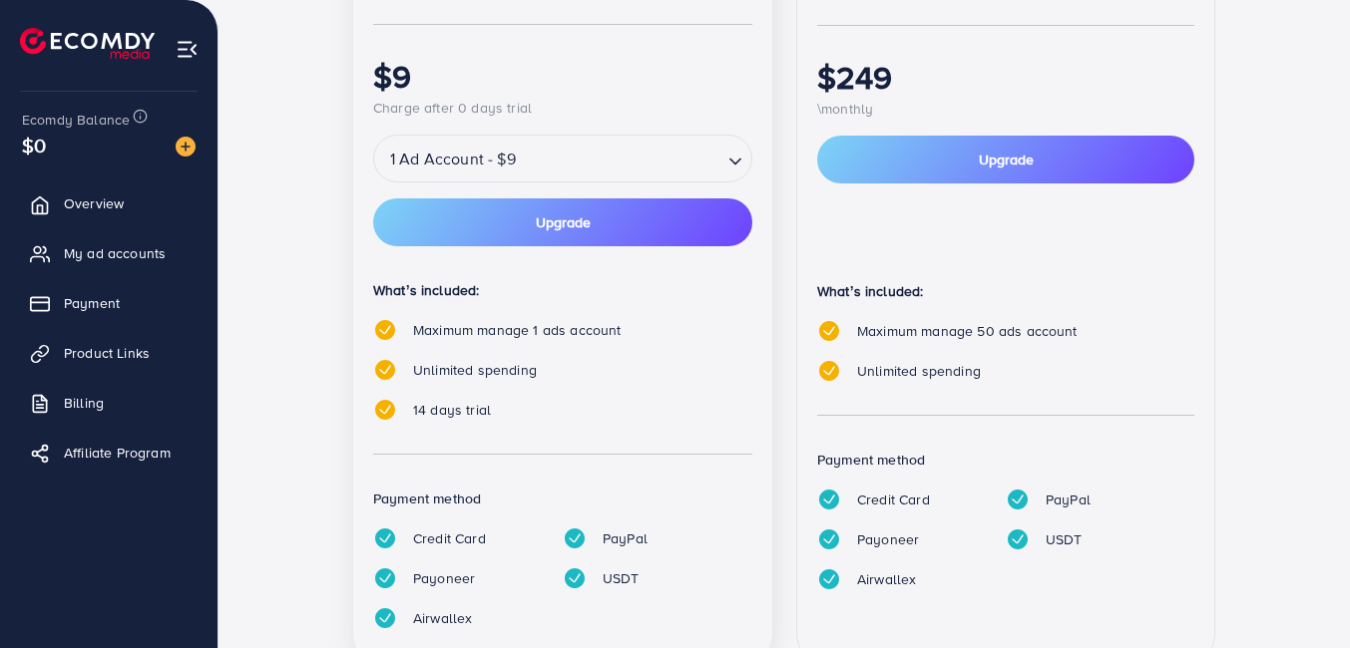
scroll to position [505, 0]
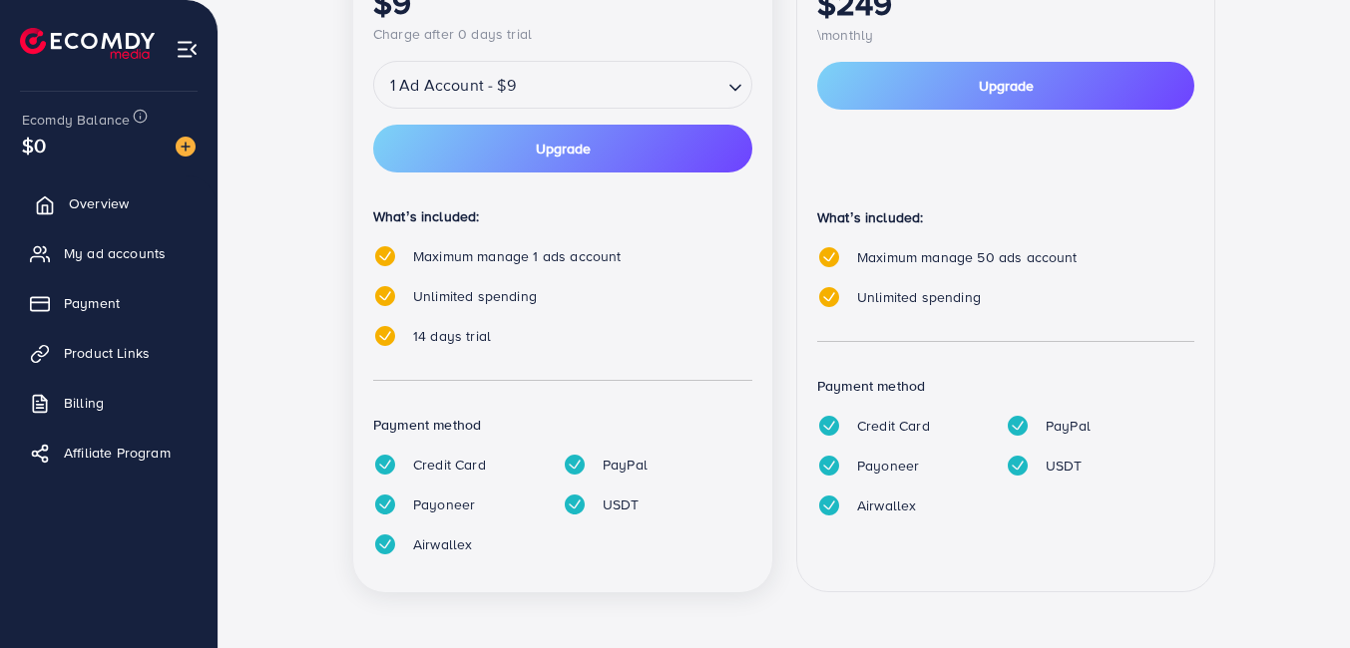
click at [156, 205] on link "Overview" at bounding box center [109, 204] width 188 height 40
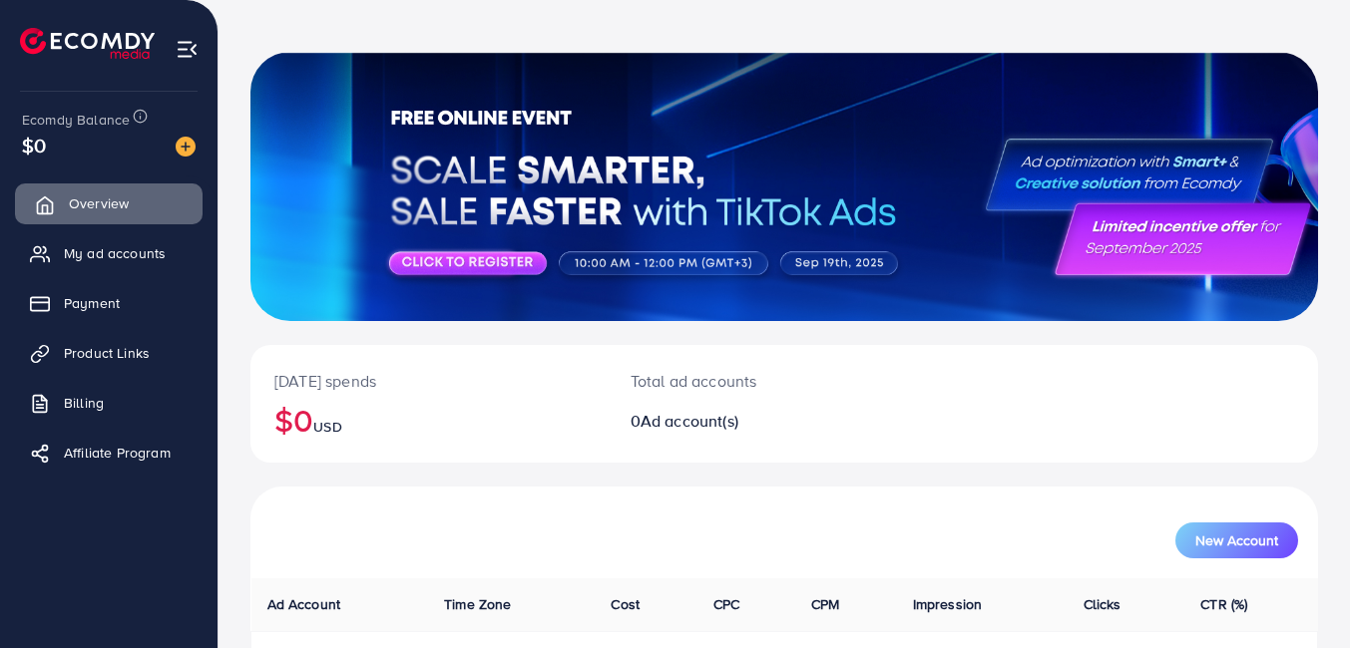
scroll to position [73, 0]
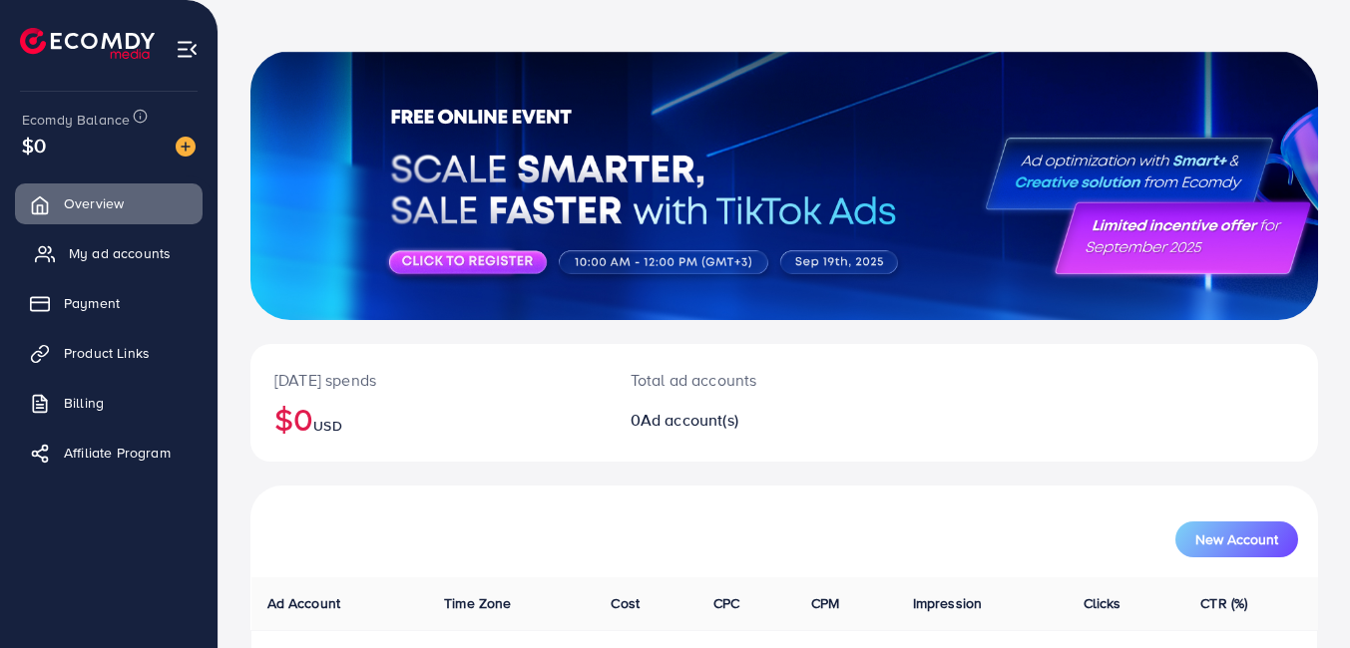
click at [109, 258] on span "My ad accounts" at bounding box center [120, 253] width 102 height 20
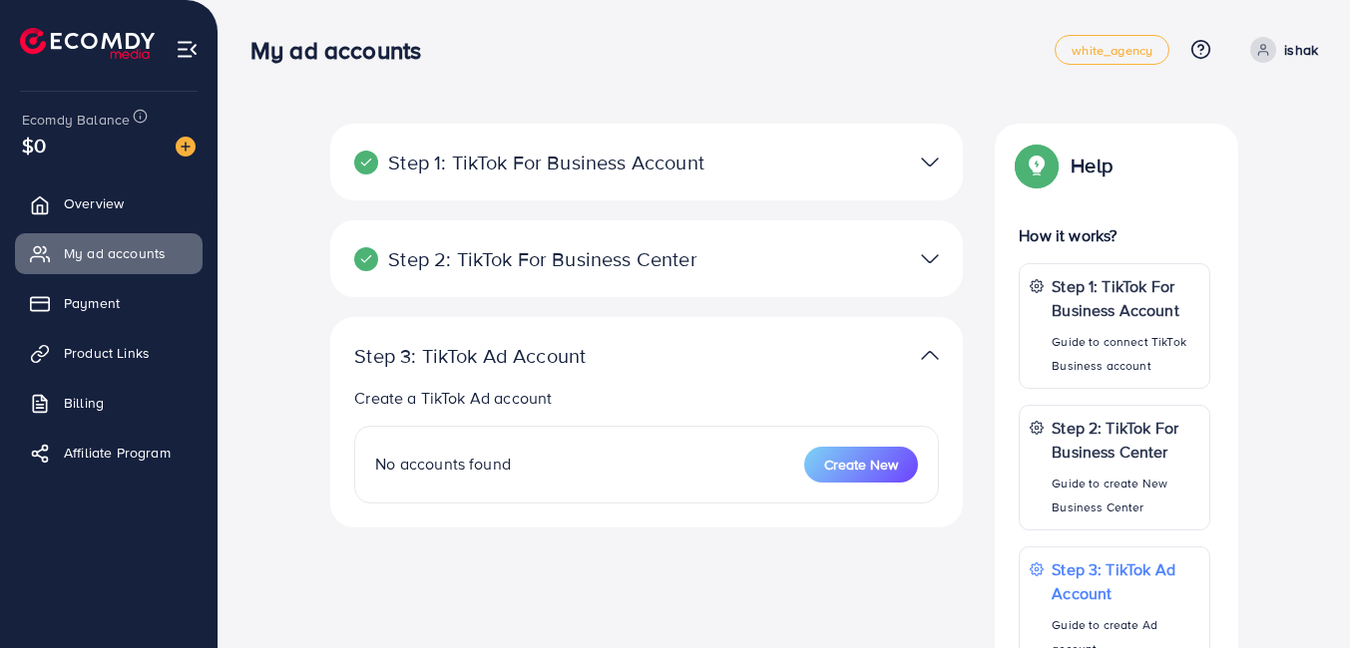
click at [596, 280] on div "Step 2: TikTok For Business Center Business Center is a powerful business manag…" at bounding box center [646, 258] width 632 height 77
click at [89, 311] on span "Payment" at bounding box center [97, 303] width 56 height 20
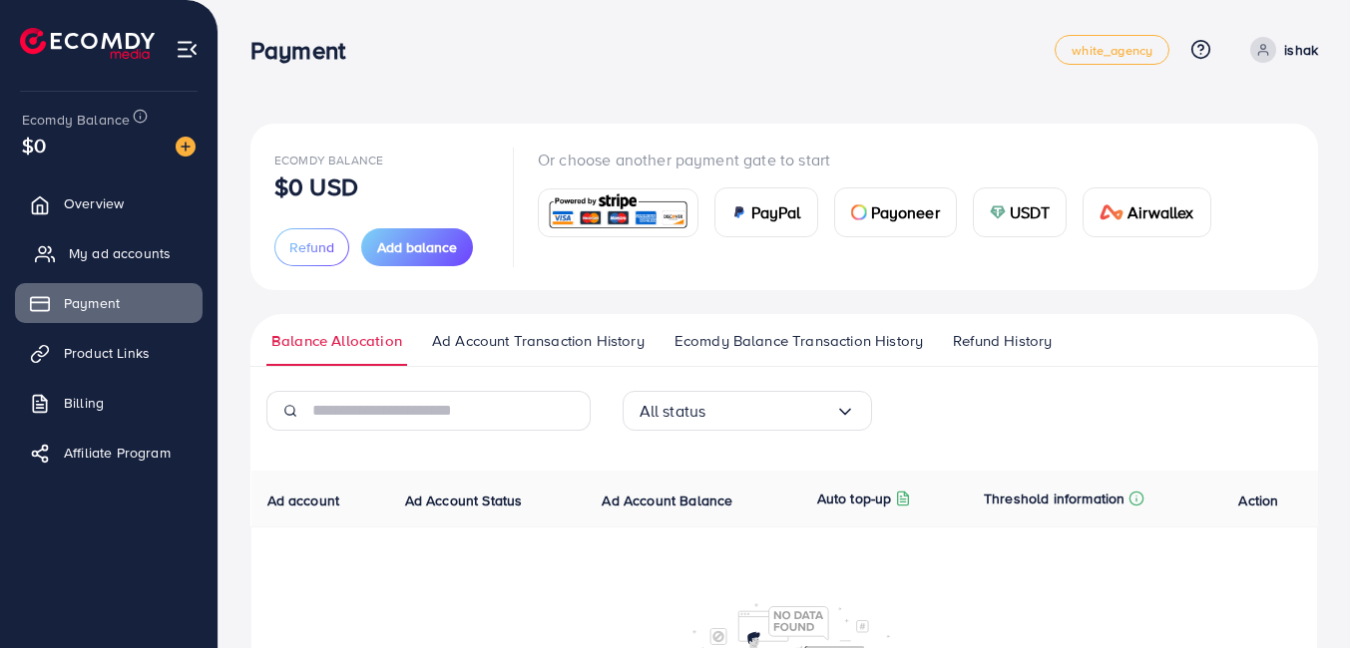
click at [92, 243] on span "My ad accounts" at bounding box center [120, 253] width 102 height 20
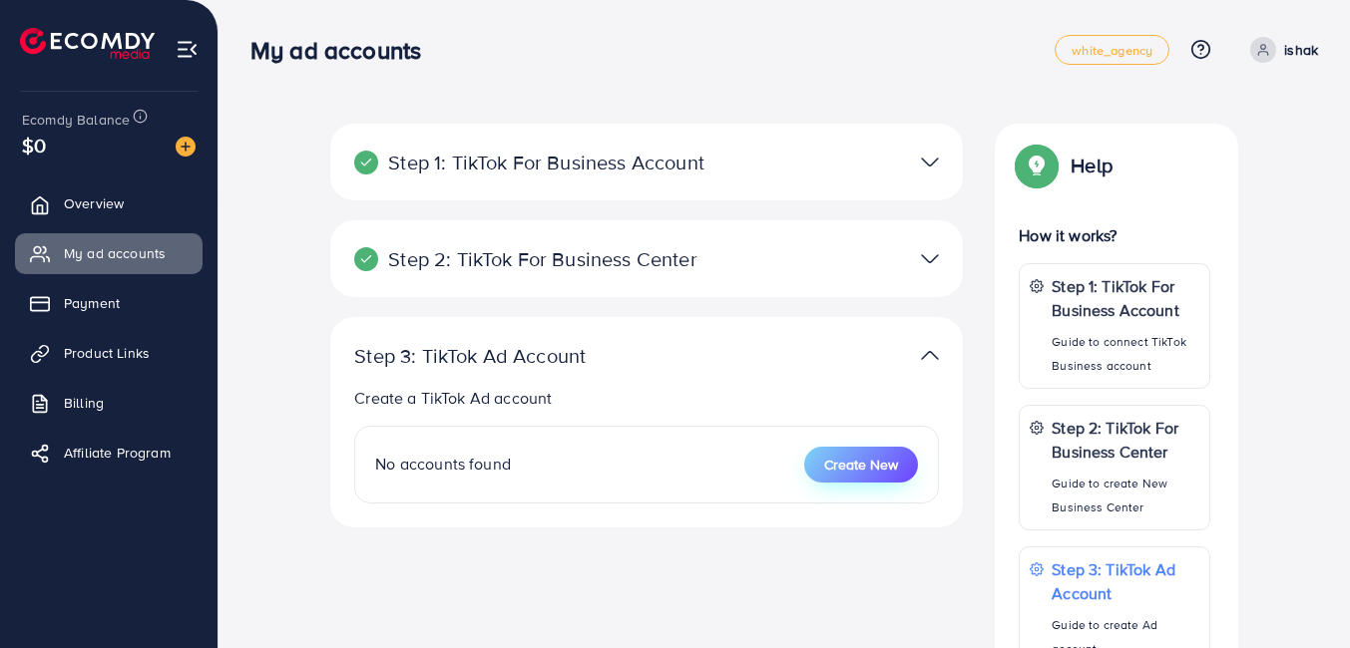
click at [880, 464] on span "Create New" at bounding box center [861, 465] width 74 height 20
select select
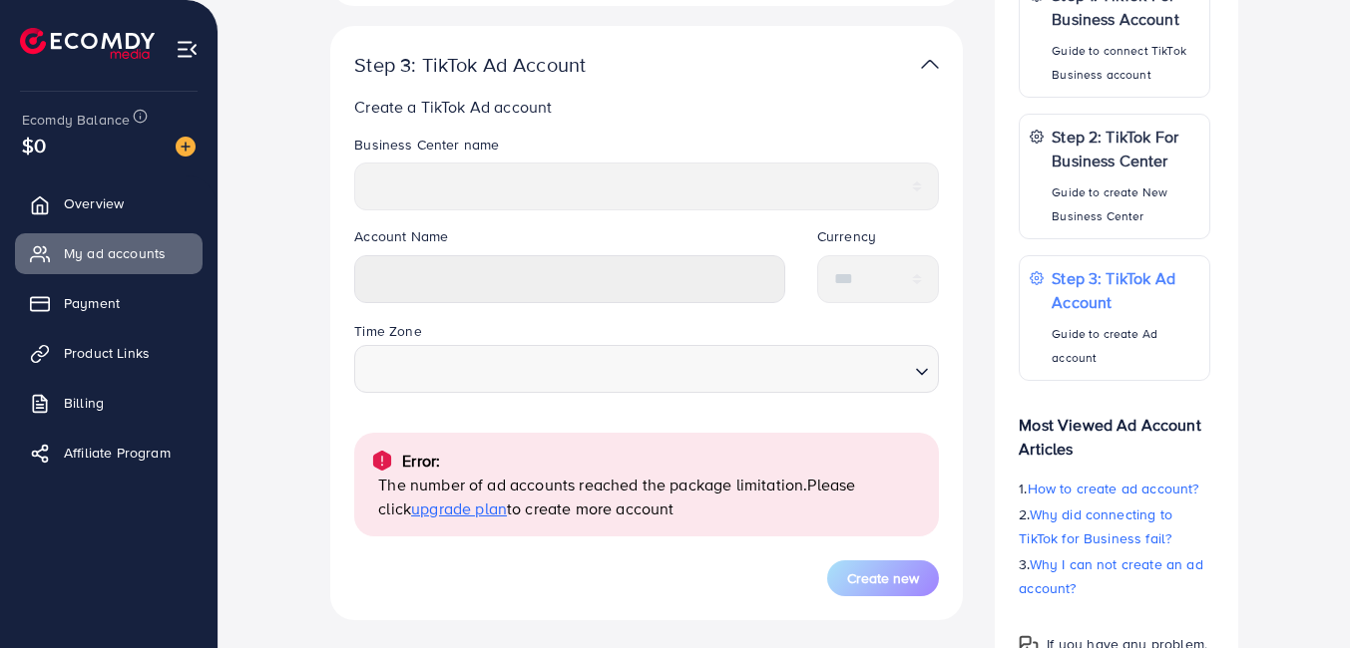
scroll to position [333, 0]
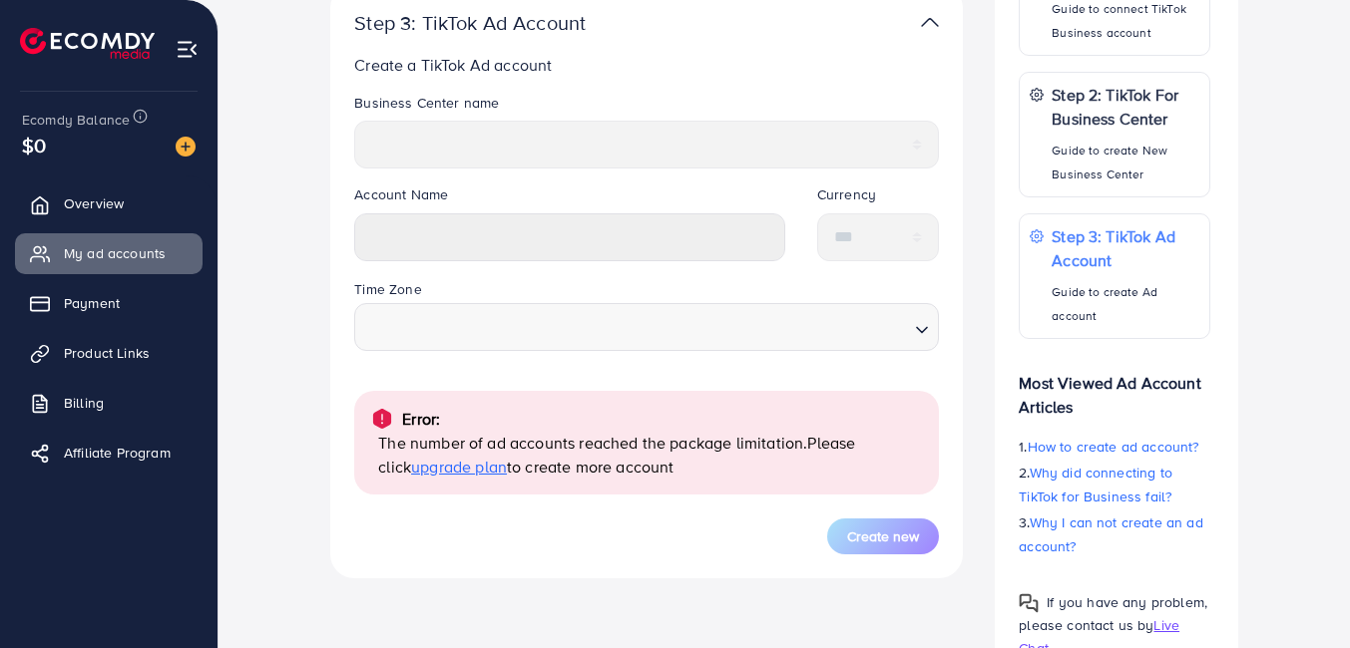
click at [443, 461] on span "upgrade plan" at bounding box center [459, 467] width 96 height 22
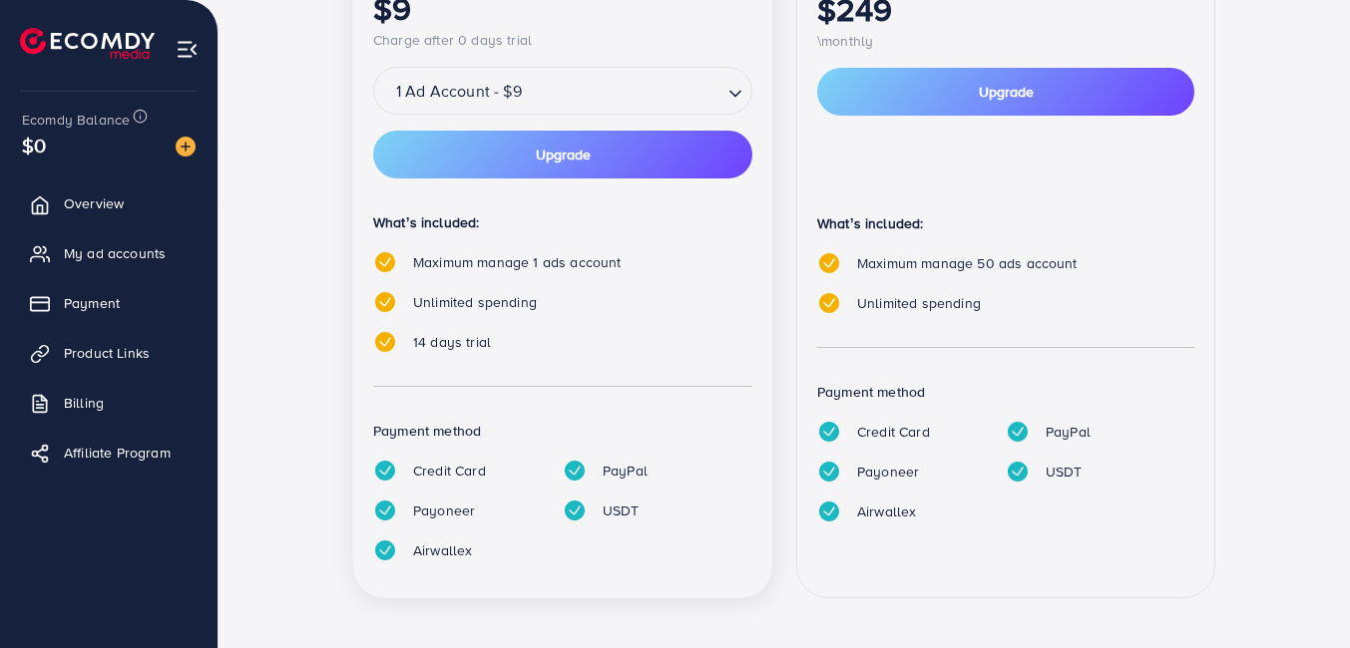
scroll to position [505, 0]
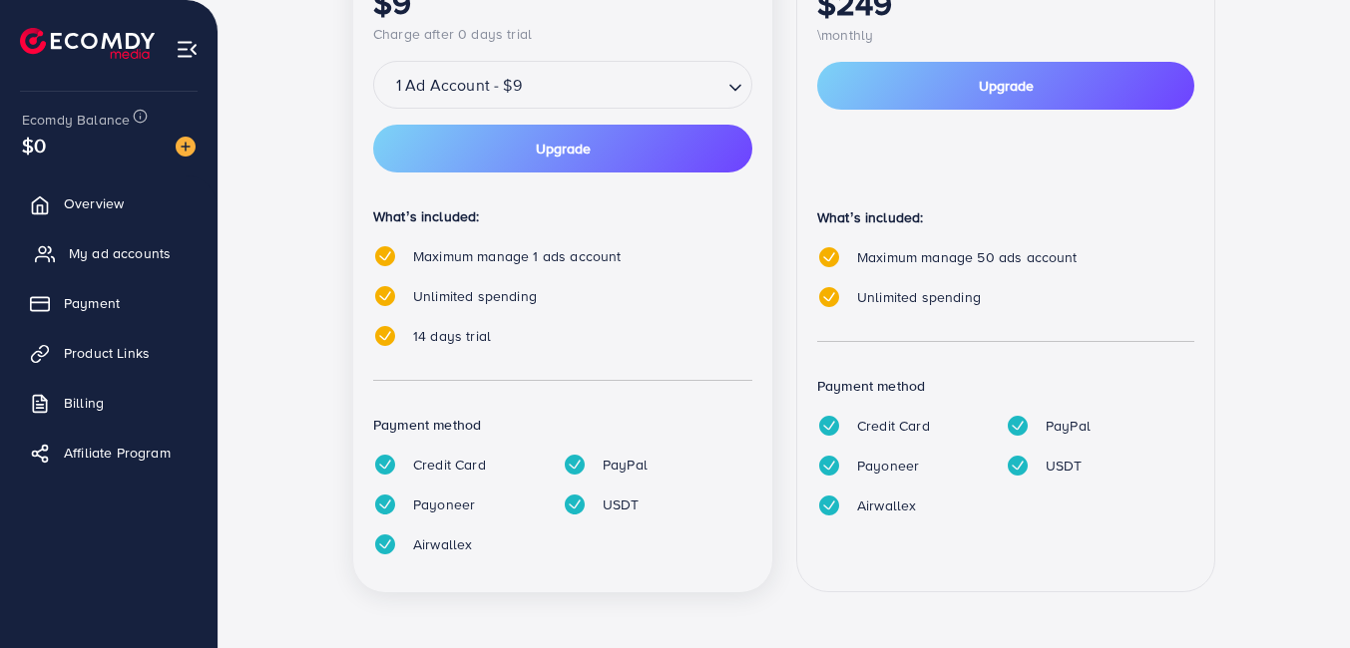
click at [112, 248] on span "My ad accounts" at bounding box center [120, 253] width 102 height 20
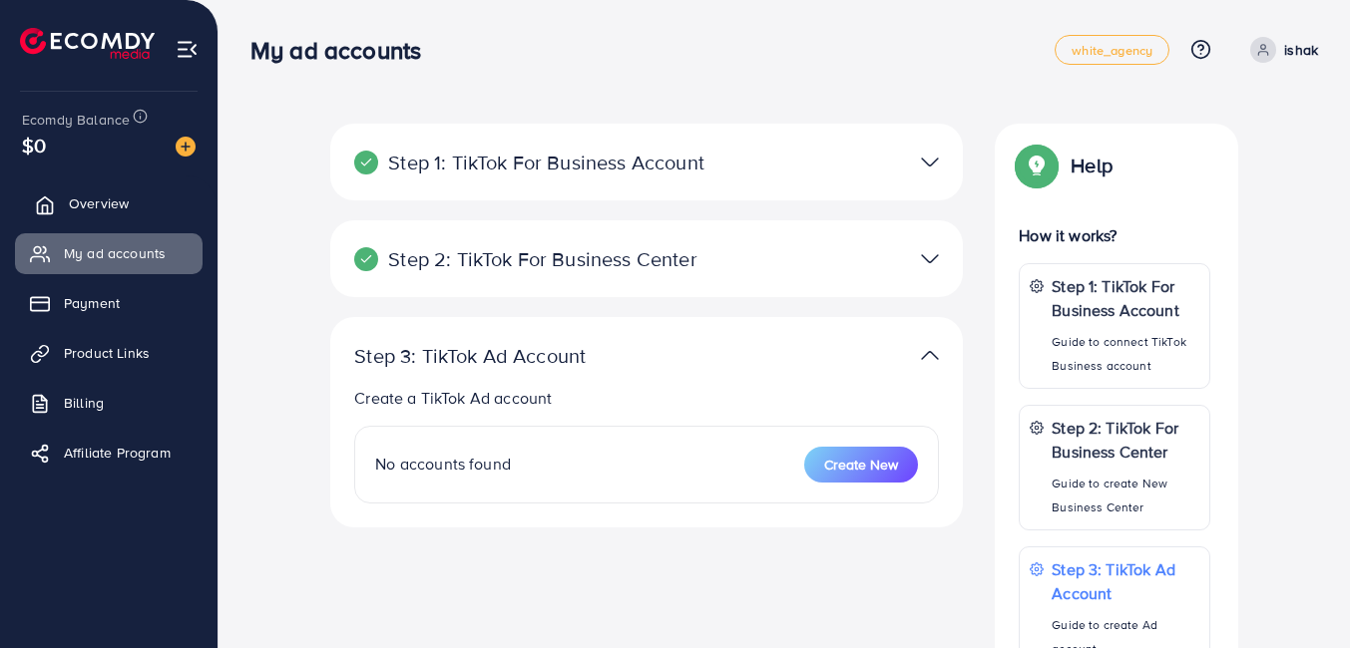
click at [92, 203] on span "Overview" at bounding box center [99, 204] width 60 height 20
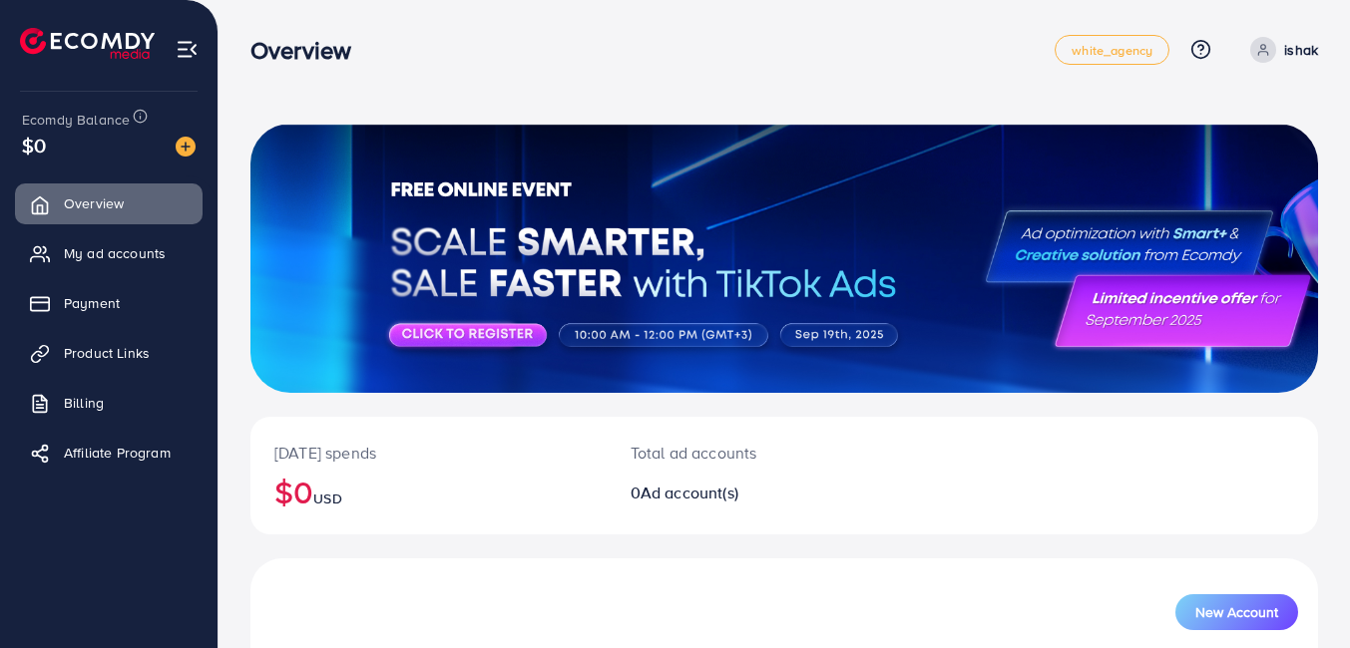
scroll to position [401, 0]
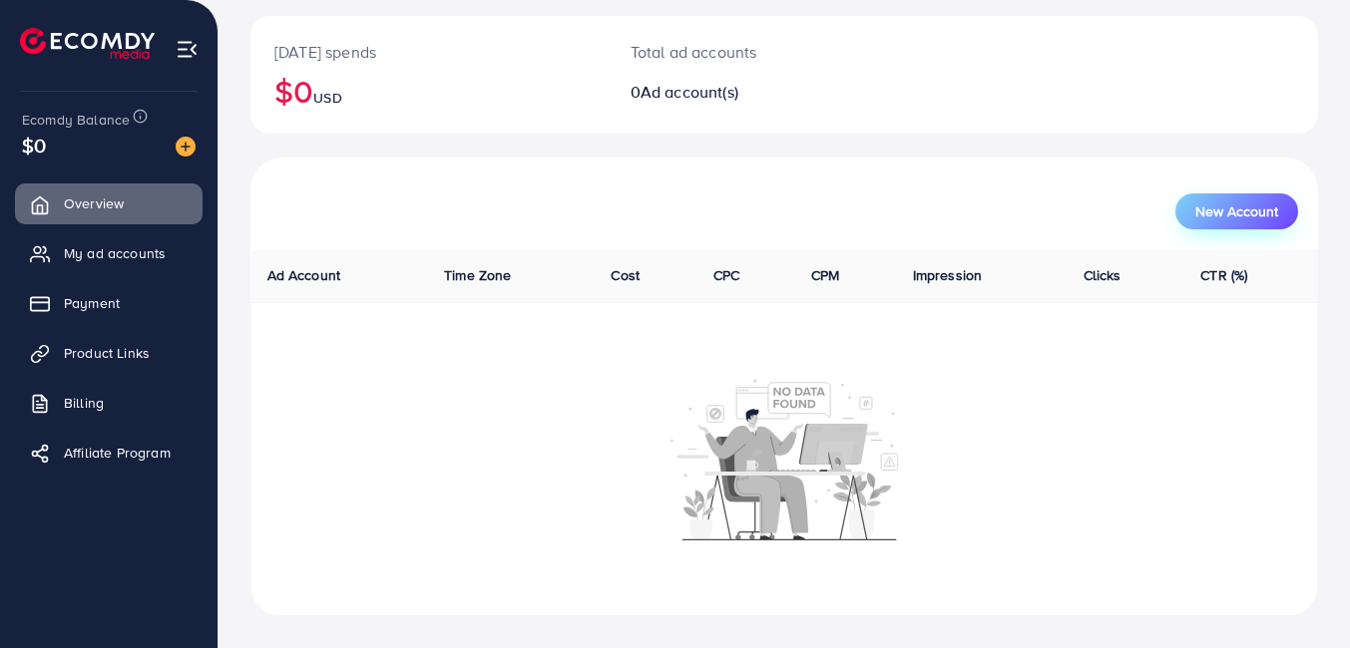
click at [1224, 197] on button "New Account" at bounding box center [1236, 212] width 123 height 36
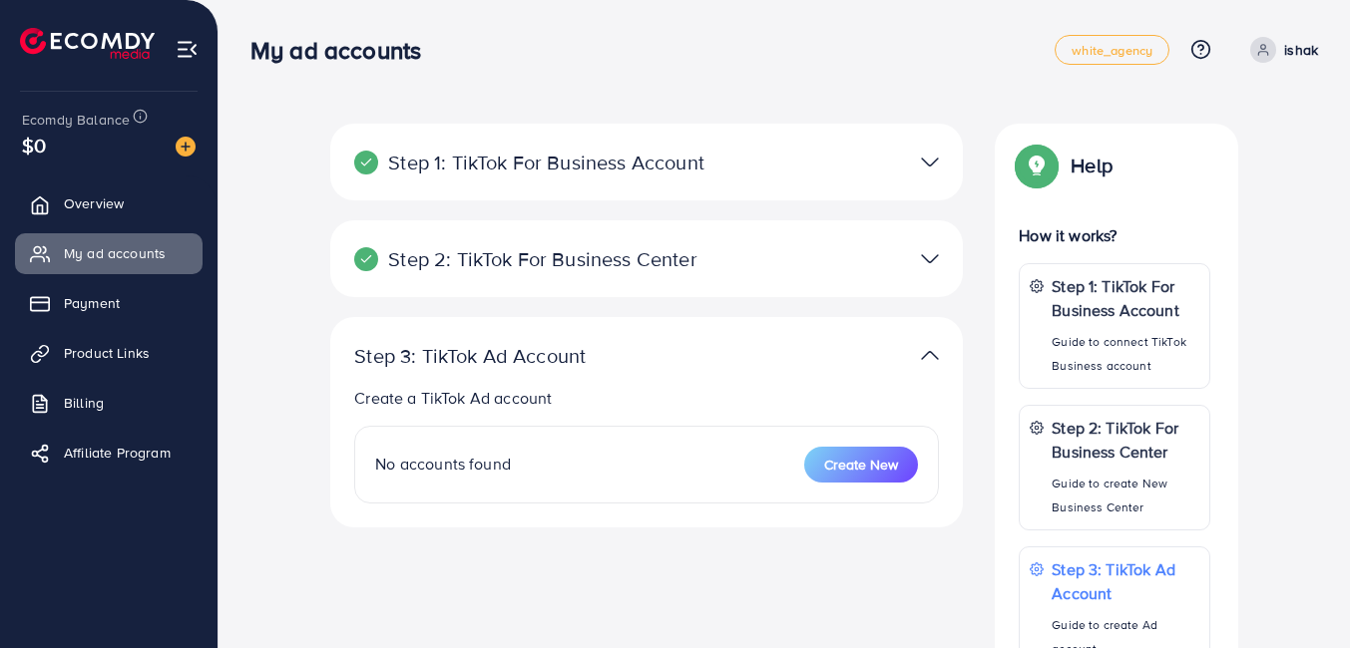
click at [913, 361] on div at bounding box center [851, 355] width 205 height 29
